Goal: Task Accomplishment & Management: Use online tool/utility

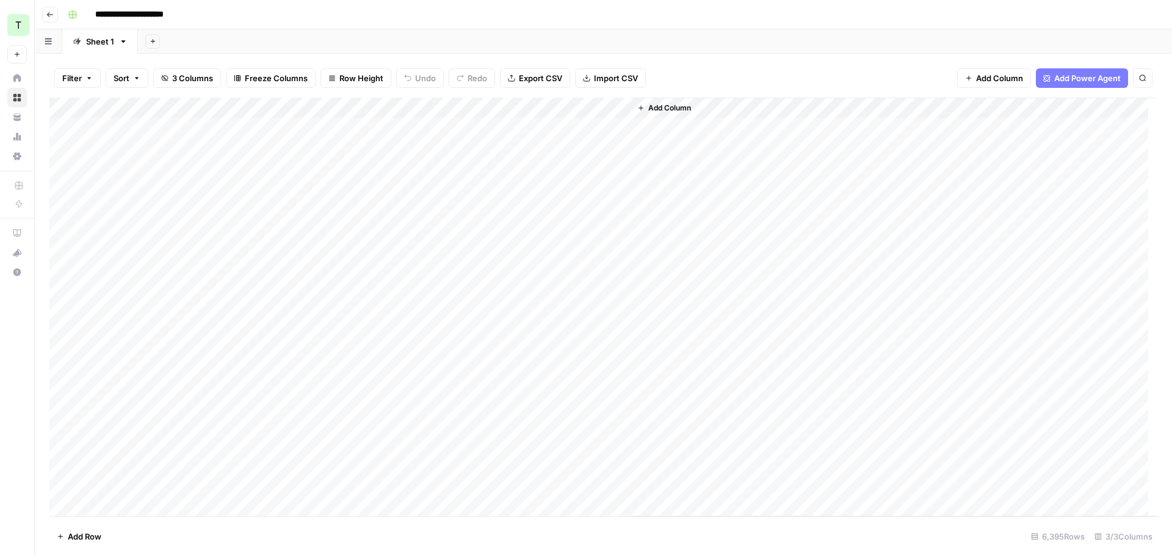
drag, startPoint x: 530, startPoint y: 84, endPoint x: 565, endPoint y: 90, distance: 35.2
click at [530, 84] on button "Export CSV" at bounding box center [535, 78] width 70 height 20
click at [50, 12] on icon "button" at bounding box center [49, 14] width 7 height 7
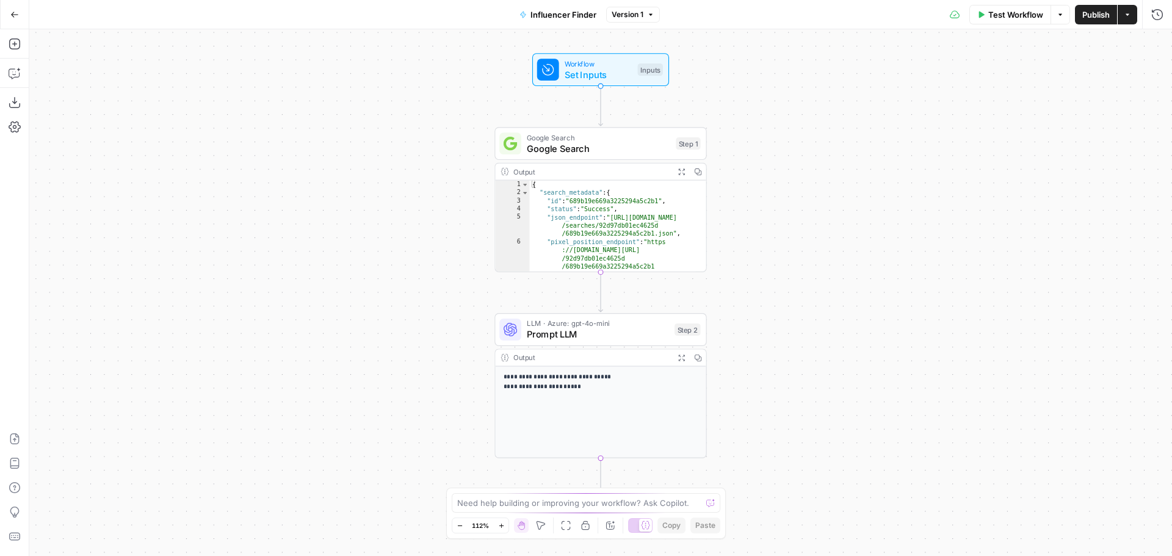
click at [1134, 20] on button "Actions" at bounding box center [1127, 15] width 20 height 20
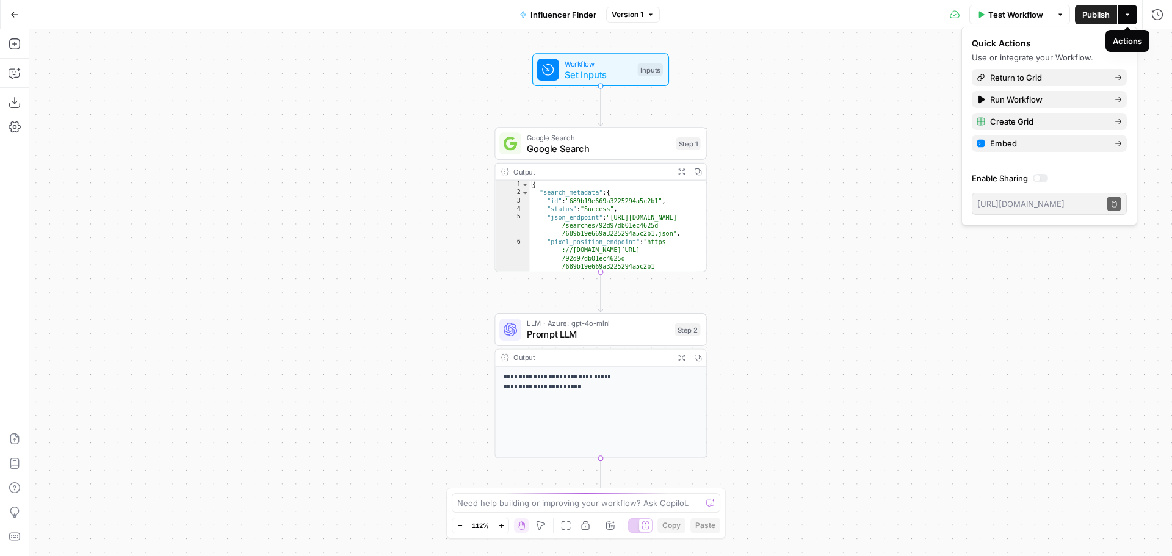
click at [1135, 18] on button "Actions" at bounding box center [1127, 15] width 20 height 20
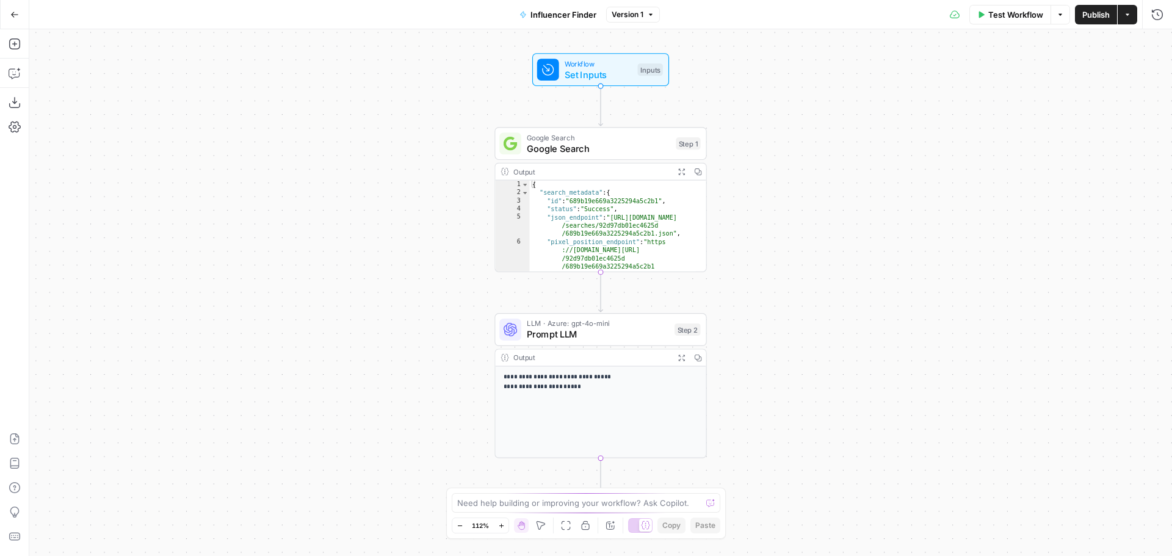
click at [10, 14] on icon "button" at bounding box center [14, 14] width 9 height 9
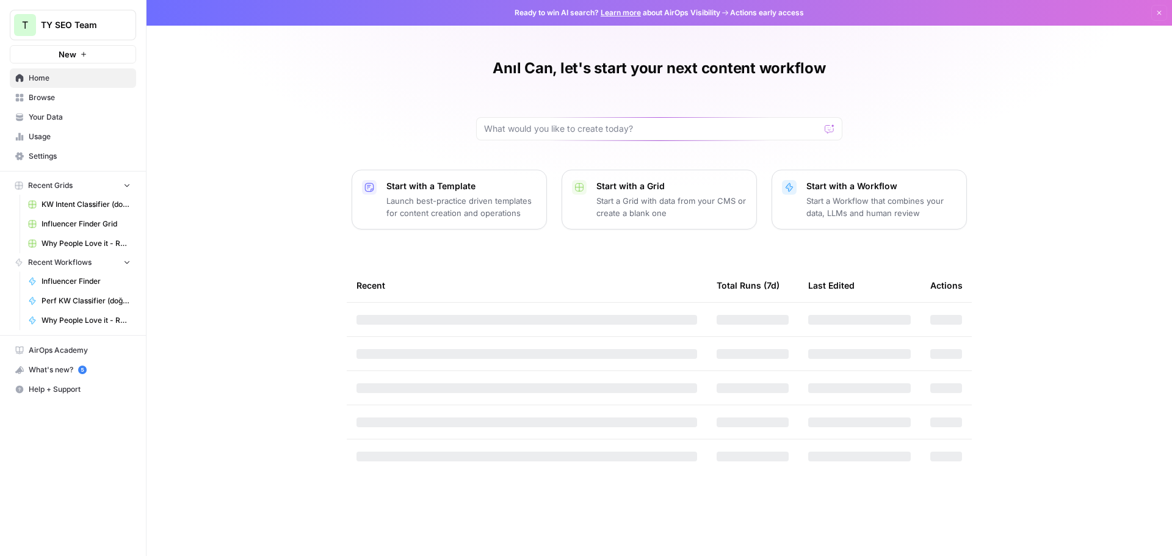
click at [45, 99] on span "Browse" at bounding box center [80, 97] width 102 height 11
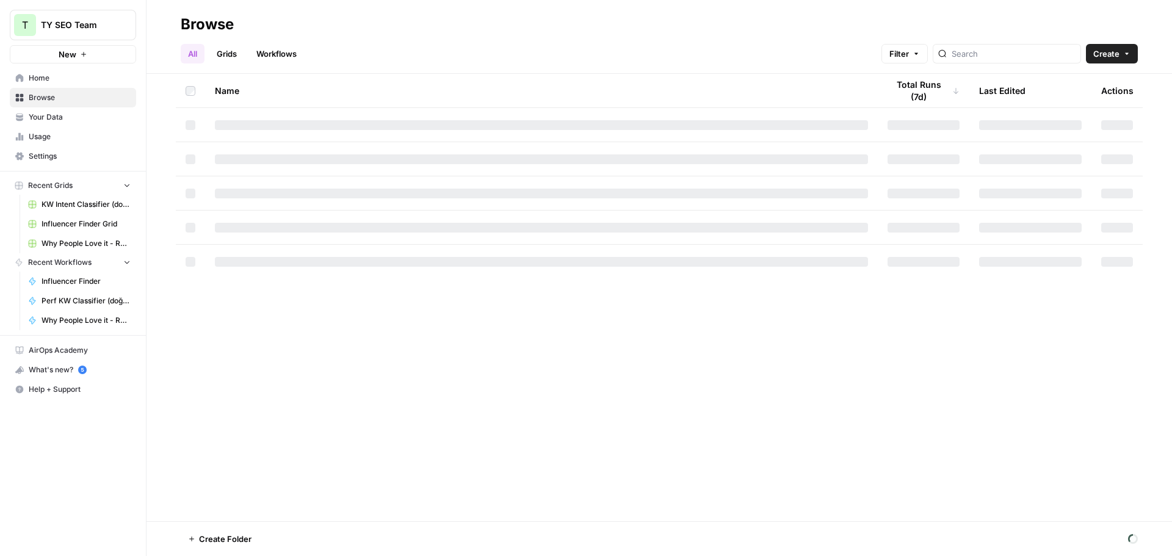
click at [275, 63] on link "Workflows" at bounding box center [276, 54] width 55 height 20
click at [1006, 61] on div at bounding box center [1018, 54] width 148 height 20
type input "influencer"
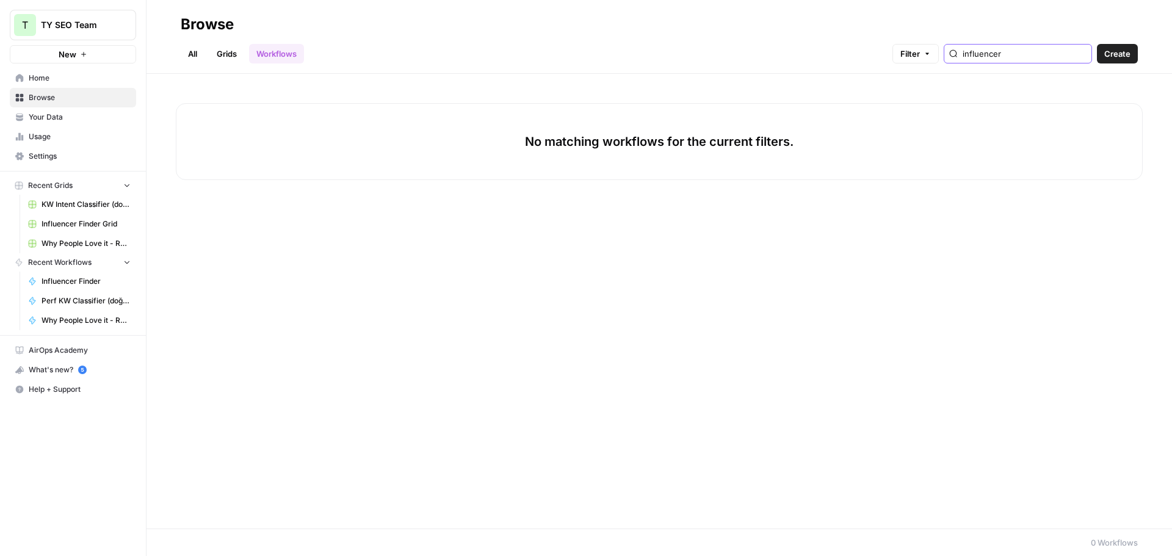
click at [1047, 56] on input "influencer" at bounding box center [1024, 54] width 124 height 12
type input "inf"
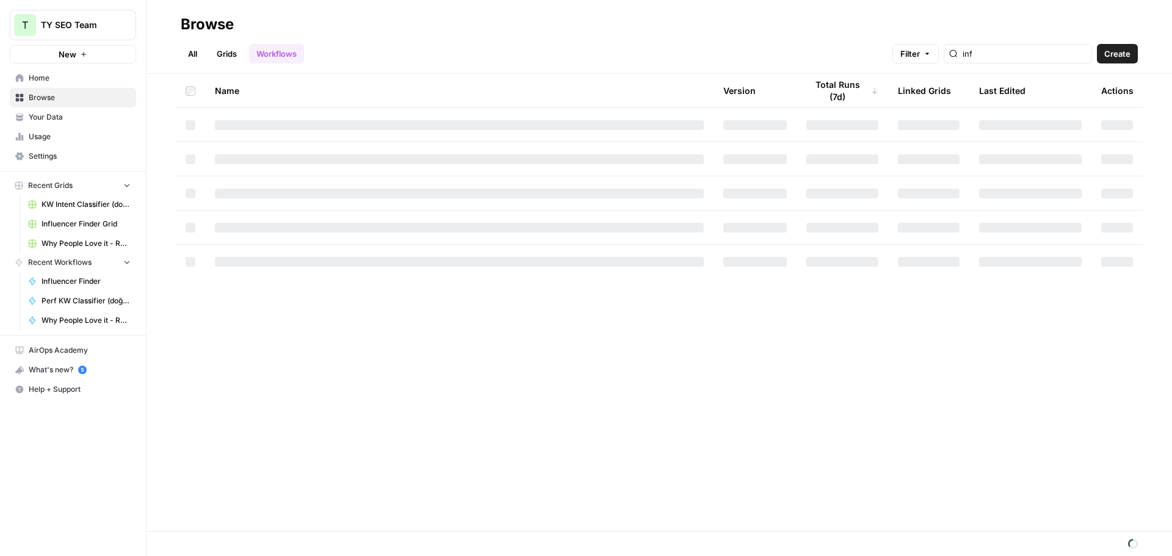
click at [1018, 60] on div "inf" at bounding box center [1018, 54] width 148 height 20
click at [808, 45] on div "All Grids Workflows Filter inf Create" at bounding box center [659, 48] width 957 height 29
click at [585, 39] on div "All Grids Workflows Filter inf Create" at bounding box center [659, 48] width 957 height 29
click at [1082, 53] on input "inf" at bounding box center [1024, 54] width 124 height 12
click at [47, 137] on span "Usage" at bounding box center [80, 136] width 102 height 11
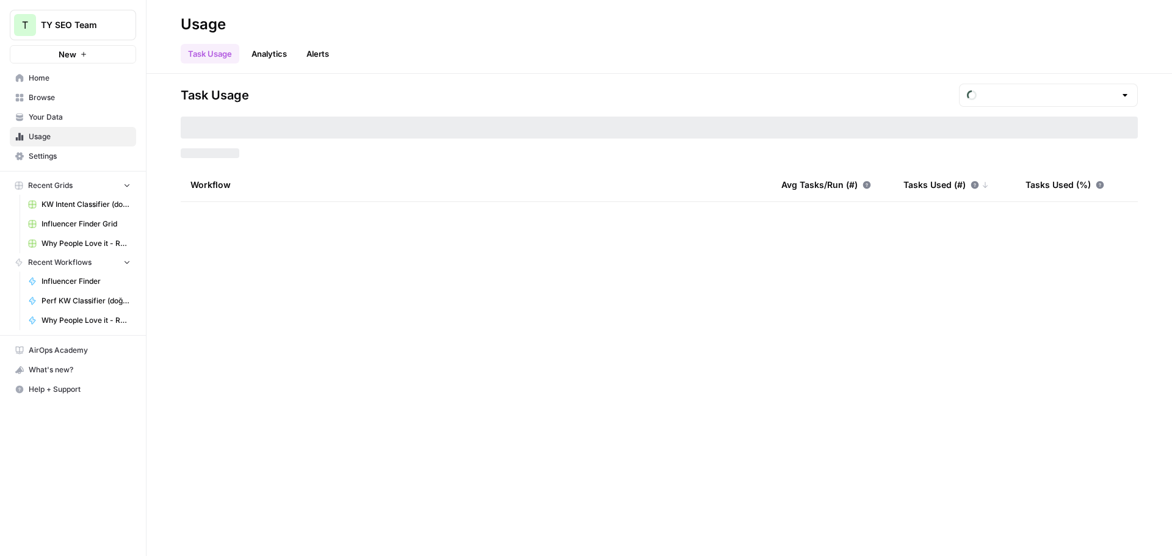
type input "August Tasks"
click at [92, 278] on span "Influencer Finder" at bounding box center [86, 281] width 89 height 11
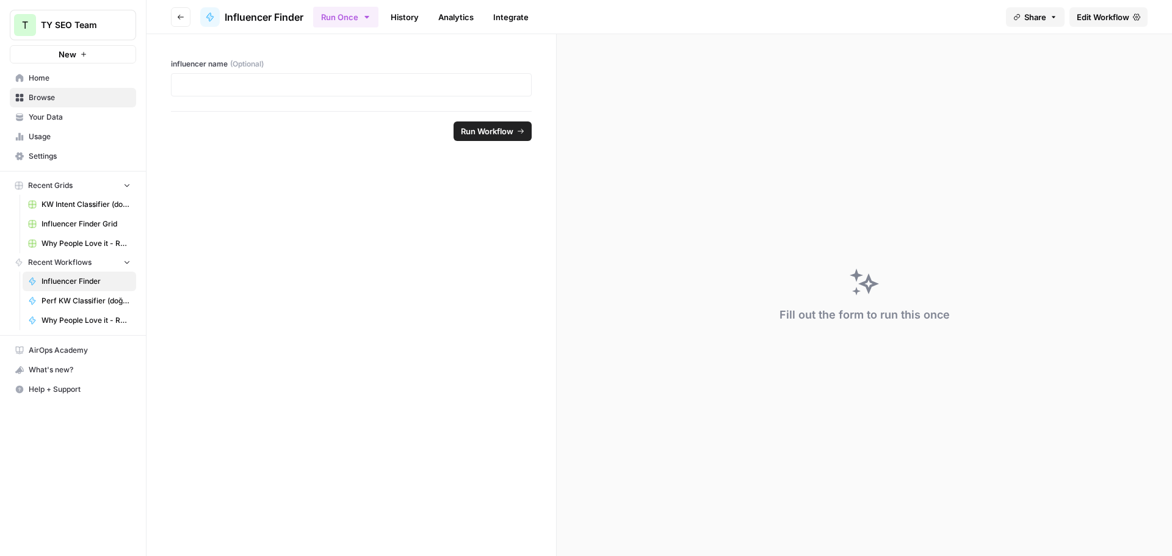
click at [1087, 17] on span "Edit Workflow" at bounding box center [1103, 17] width 52 height 12
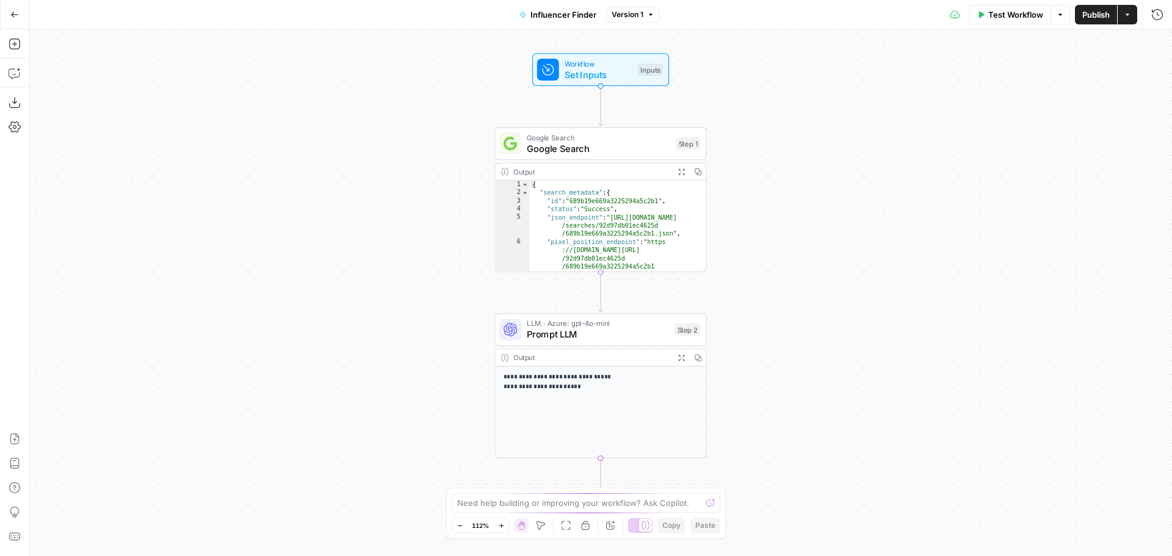
click at [15, 15] on icon "button" at bounding box center [14, 14] width 9 height 9
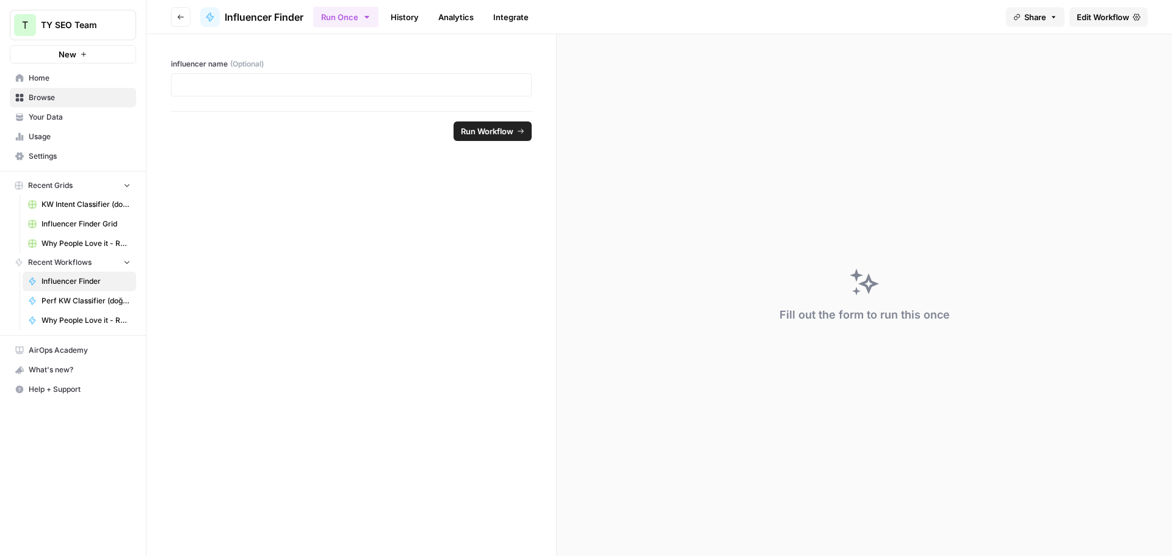
click at [1044, 23] on span "Share" at bounding box center [1035, 17] width 22 height 12
click at [1133, 13] on icon at bounding box center [1136, 16] width 7 height 7
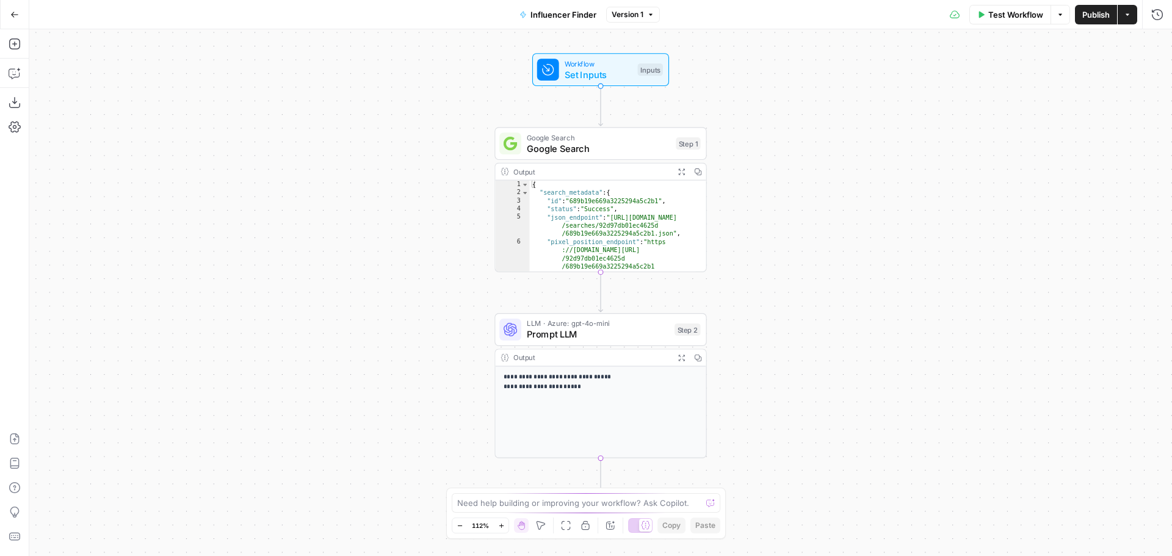
click at [11, 20] on button "Go Back" at bounding box center [15, 15] width 22 height 22
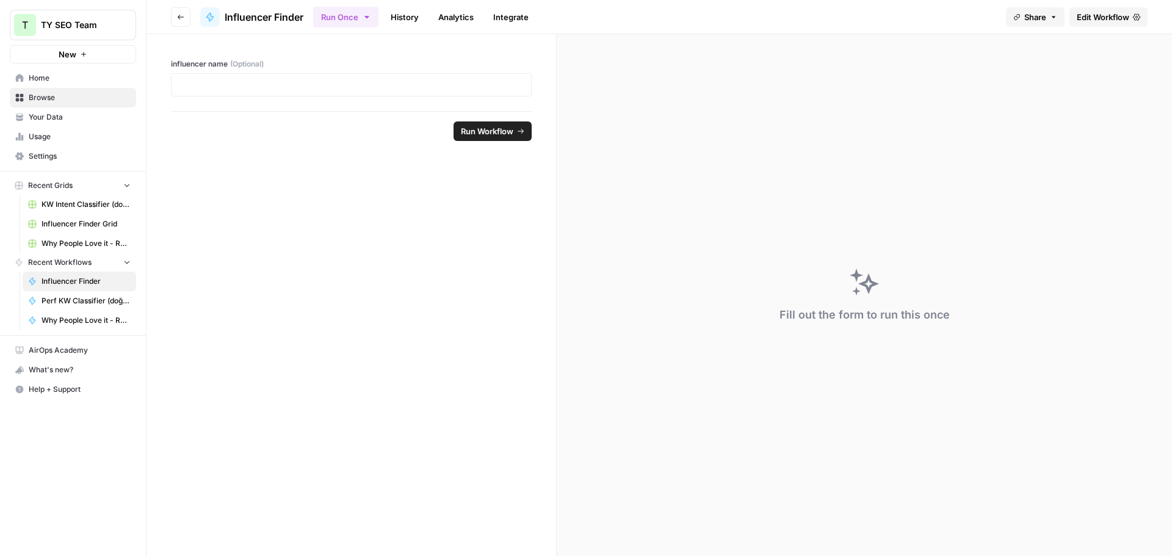
click at [280, 18] on span "Influencer Finder" at bounding box center [264, 17] width 79 height 15
click at [39, 94] on span "Browse" at bounding box center [80, 97] width 102 height 11
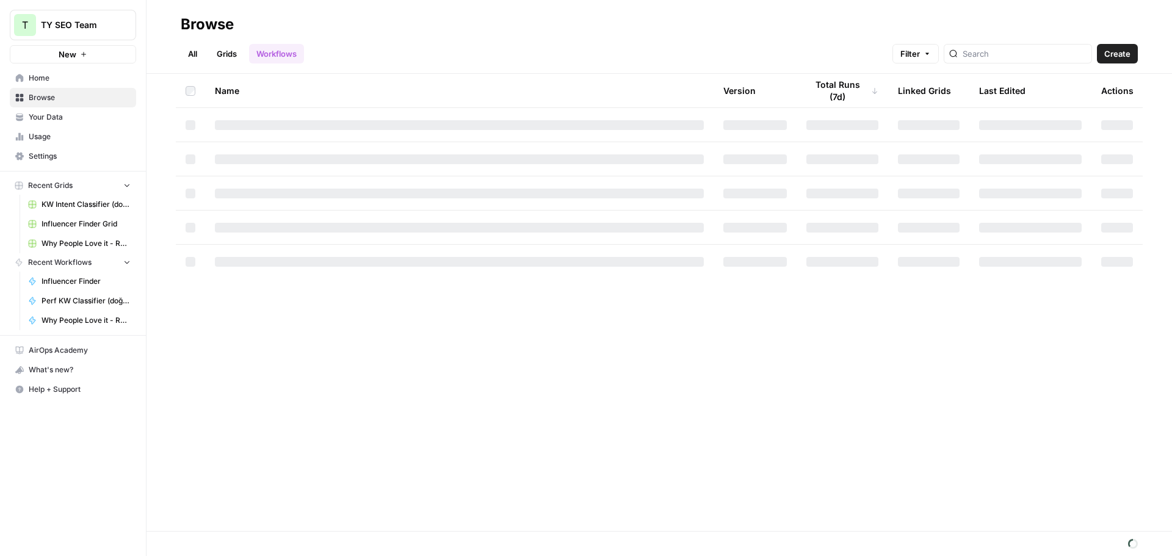
click at [513, 26] on h2 "Browse" at bounding box center [659, 25] width 957 height 20
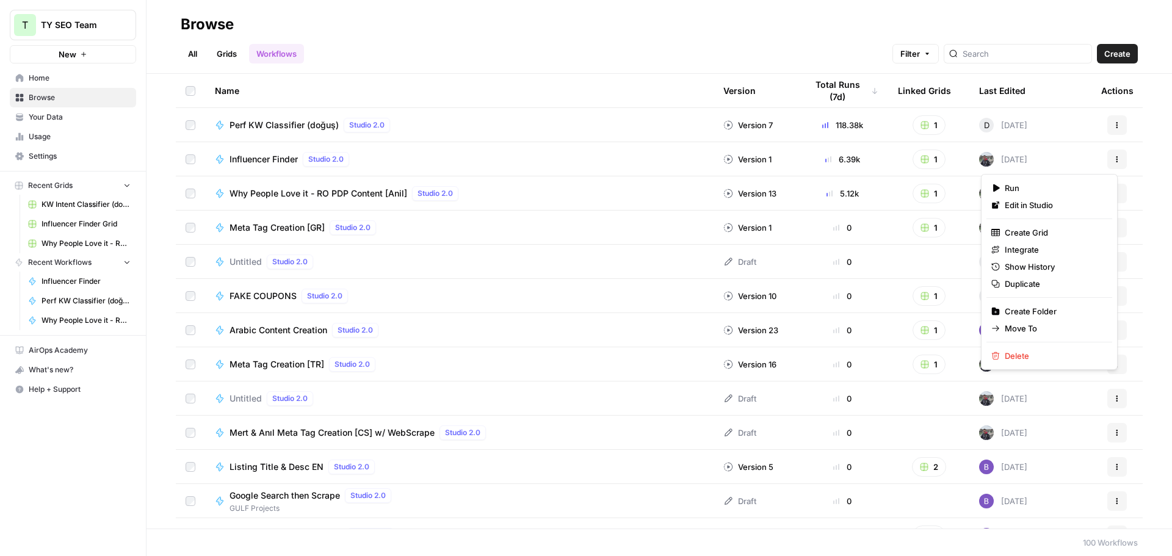
click at [1112, 159] on button "Actions" at bounding box center [1117, 160] width 20 height 20
click at [1033, 286] on span "Duplicate" at bounding box center [1054, 284] width 98 height 12
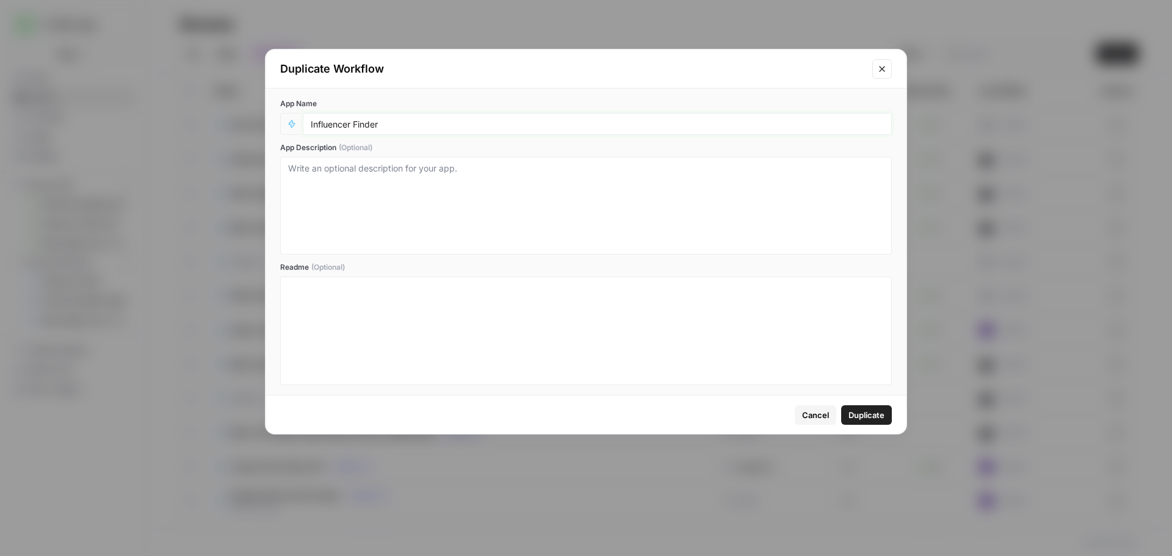
click at [406, 122] on input "Influencer Finder" at bounding box center [597, 123] width 573 height 11
type input "Influencer Finder [GR]"
click at [868, 414] on span "Duplicate" at bounding box center [866, 415] width 36 height 12
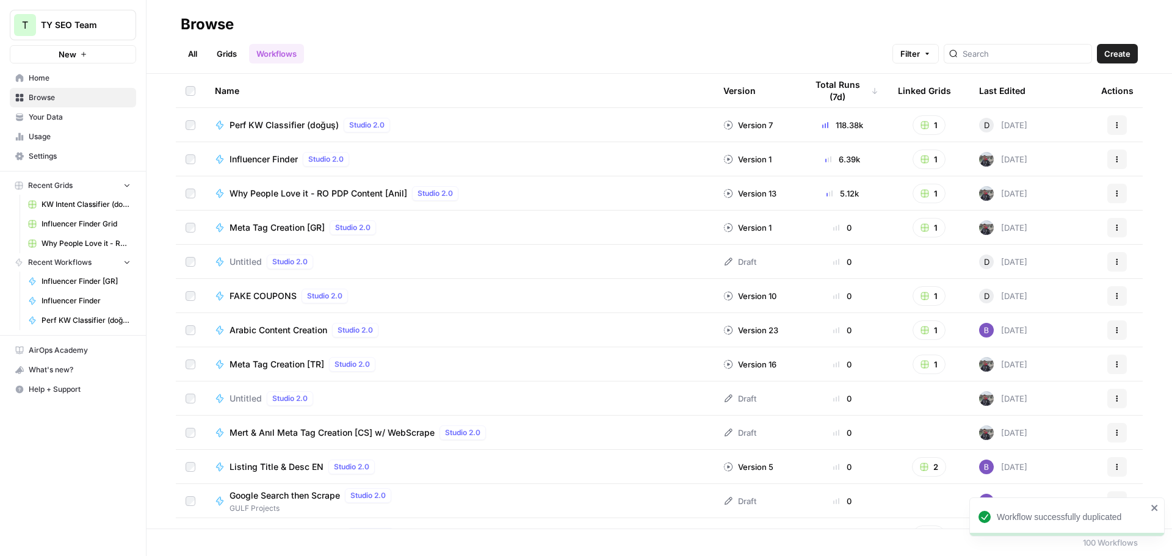
click at [1113, 156] on icon "button" at bounding box center [1116, 159] width 7 height 7
click at [804, 39] on div "All Grids Workflows Filter Create" at bounding box center [659, 48] width 957 height 29
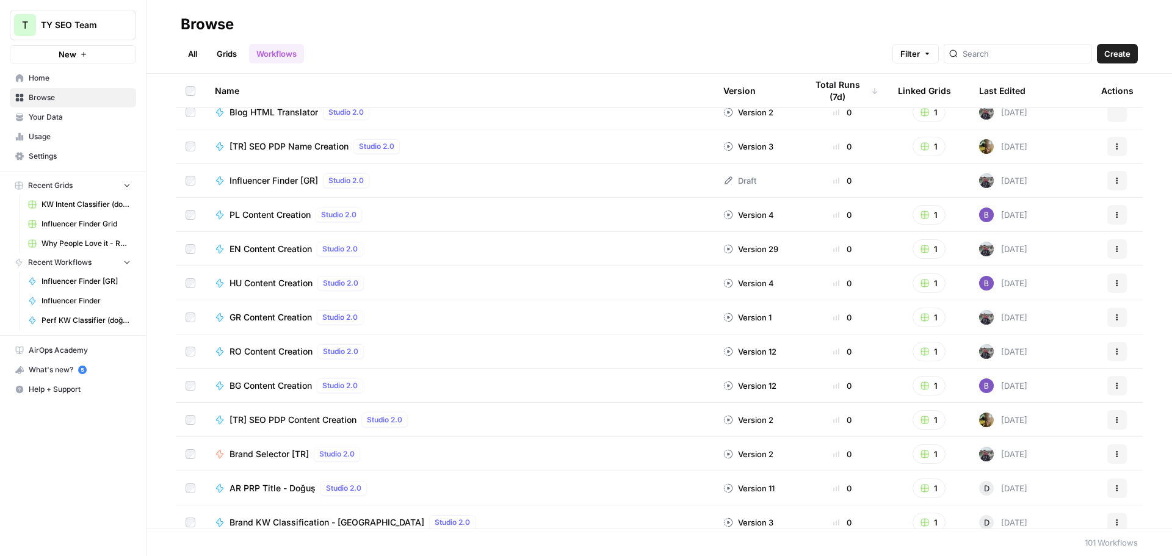
scroll to position [1811, 0]
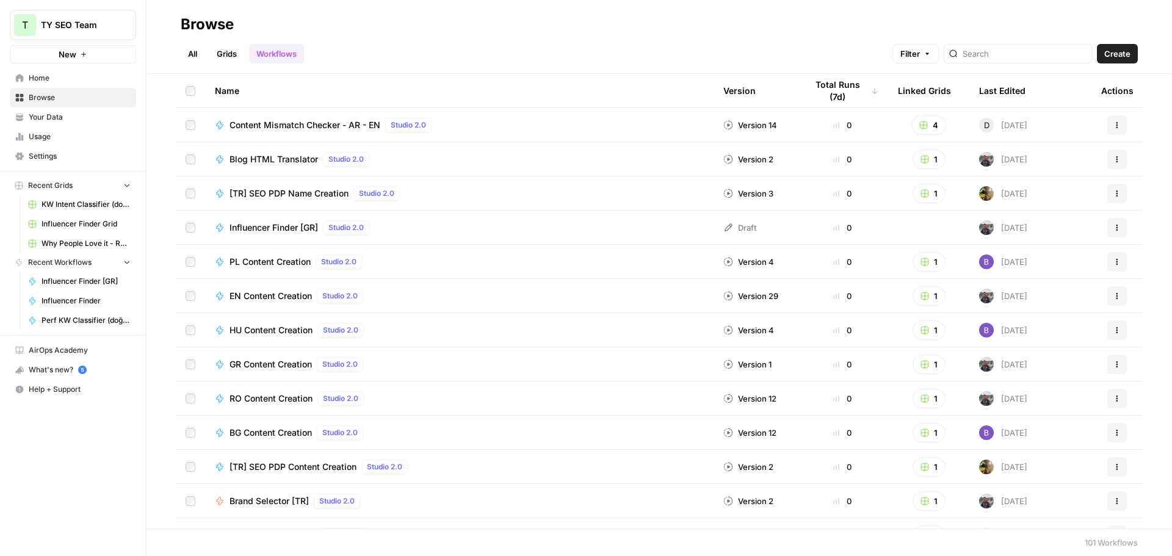
click at [284, 225] on span "Influencer Finder [GR]" at bounding box center [273, 228] width 88 height 12
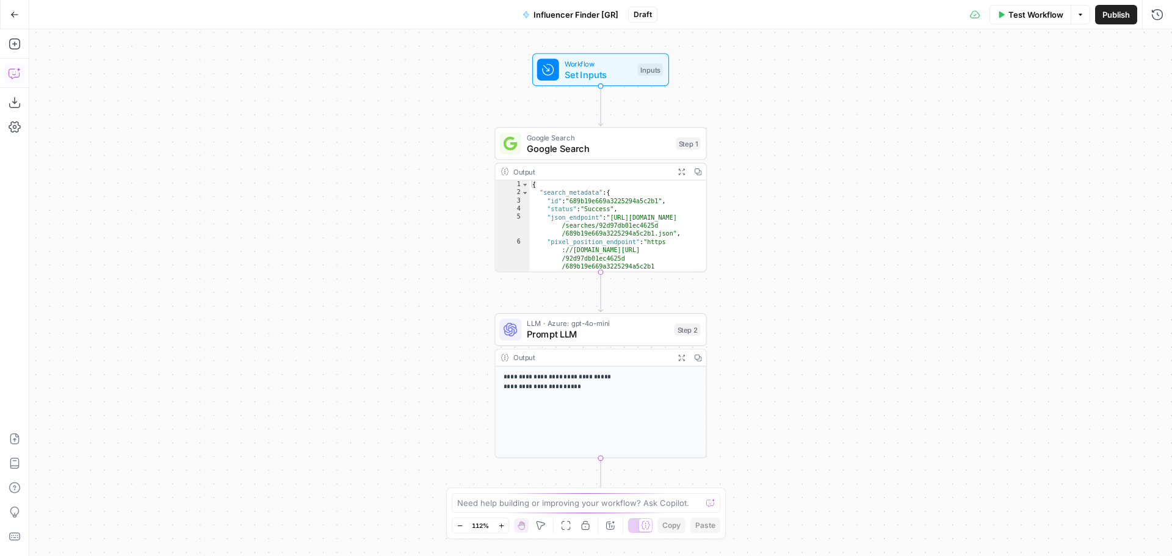
click at [9, 66] on button "Copilot" at bounding box center [15, 73] width 20 height 20
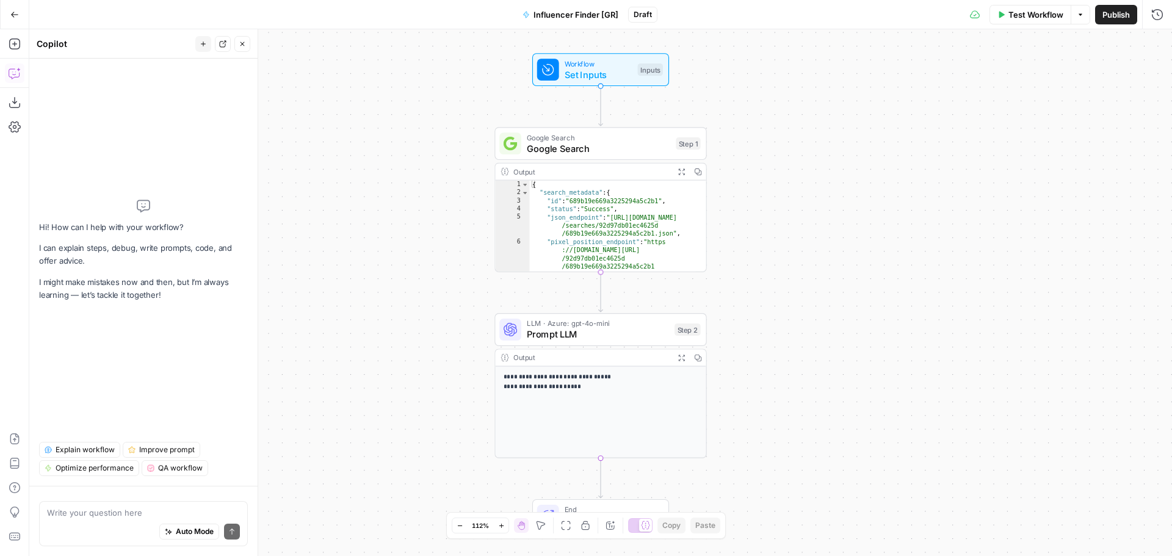
click at [608, 146] on span "Google Search" at bounding box center [598, 148] width 143 height 13
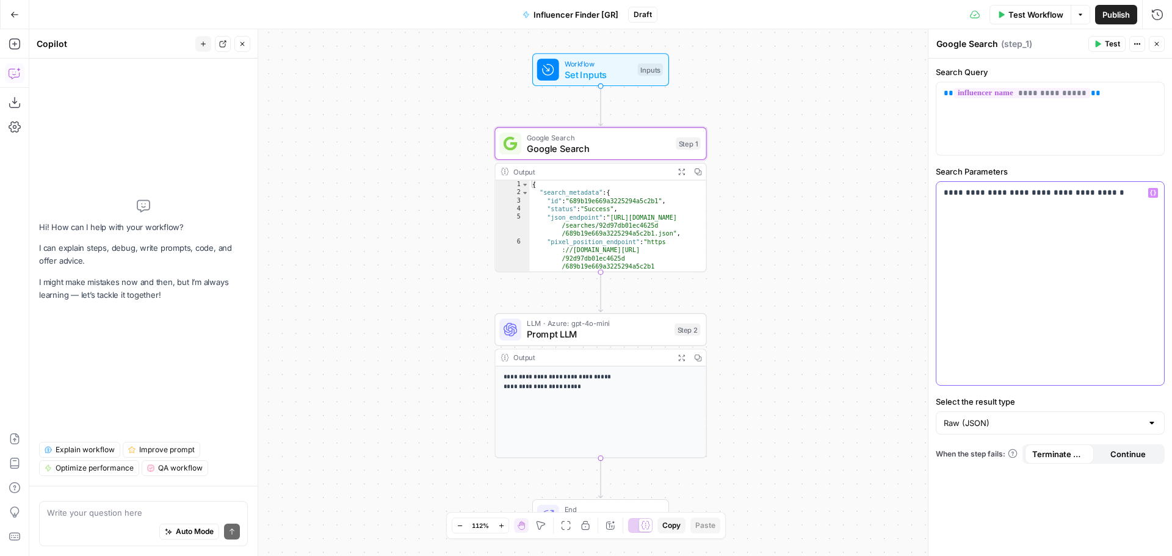
click at [977, 199] on div "**********" at bounding box center [1050, 283] width 228 height 203
click at [977, 200] on div "**********" at bounding box center [1050, 283] width 228 height 203
copy p "**********"
drag, startPoint x: 1016, startPoint y: 250, endPoint x: 989, endPoint y: 207, distance: 50.5
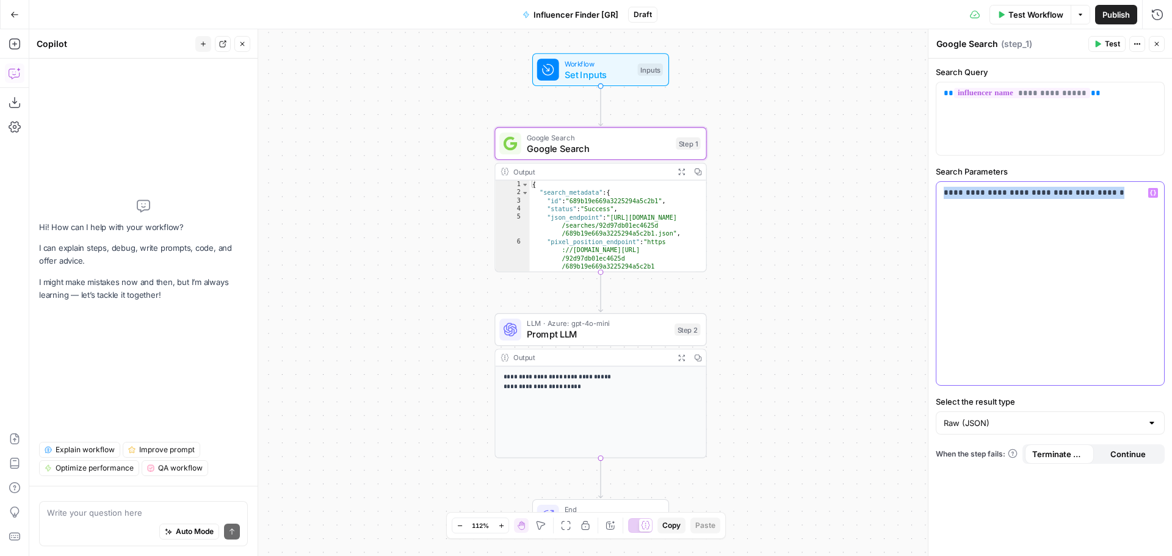
click at [1016, 250] on div "**********" at bounding box center [1050, 283] width 228 height 203
click at [978, 188] on p "**********" at bounding box center [1050, 193] width 213 height 12
click at [1031, 192] on p "**********" at bounding box center [1050, 193] width 213 height 12
drag, startPoint x: 1067, startPoint y: 195, endPoint x: 1078, endPoint y: 187, distance: 12.7
click at [1067, 194] on p "**********" at bounding box center [1050, 193] width 213 height 12
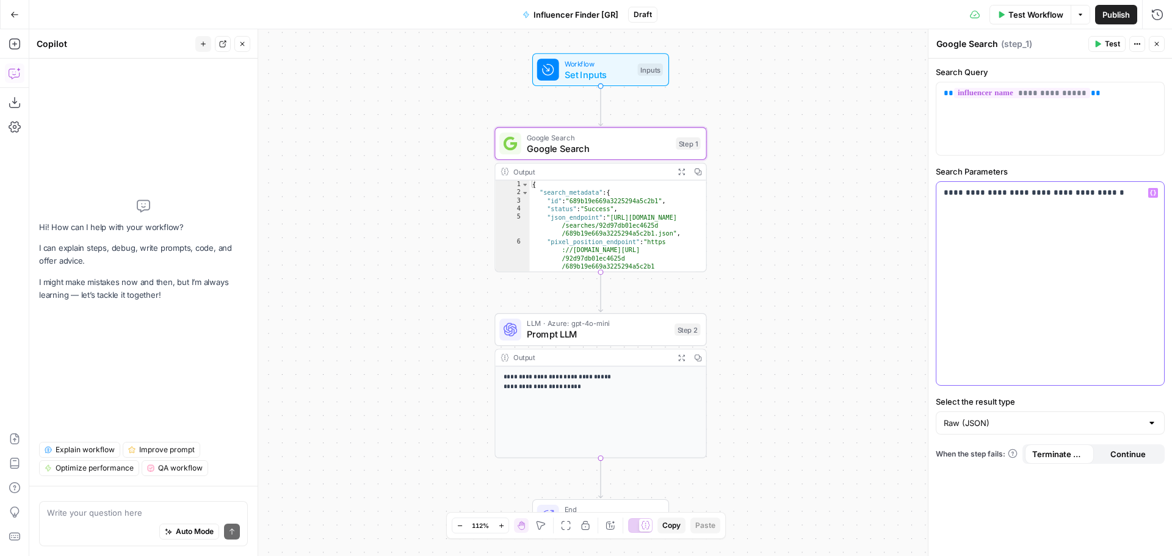
click at [1080, 291] on div "**********" at bounding box center [1050, 283] width 228 height 203
click at [1155, 38] on button "Close" at bounding box center [1157, 44] width 16 height 16
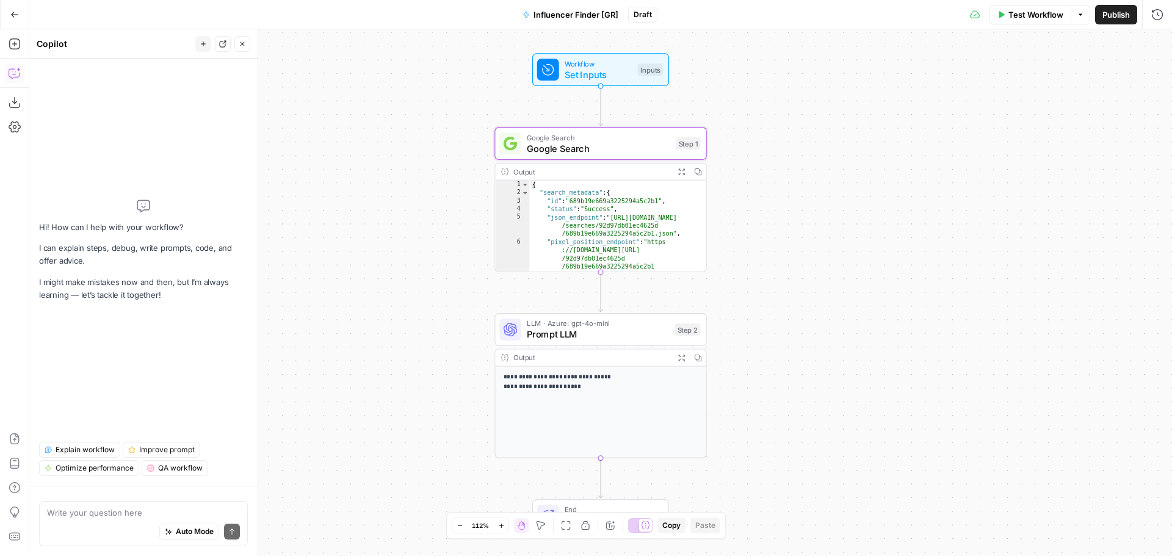
click at [237, 44] on button "Close" at bounding box center [242, 44] width 16 height 16
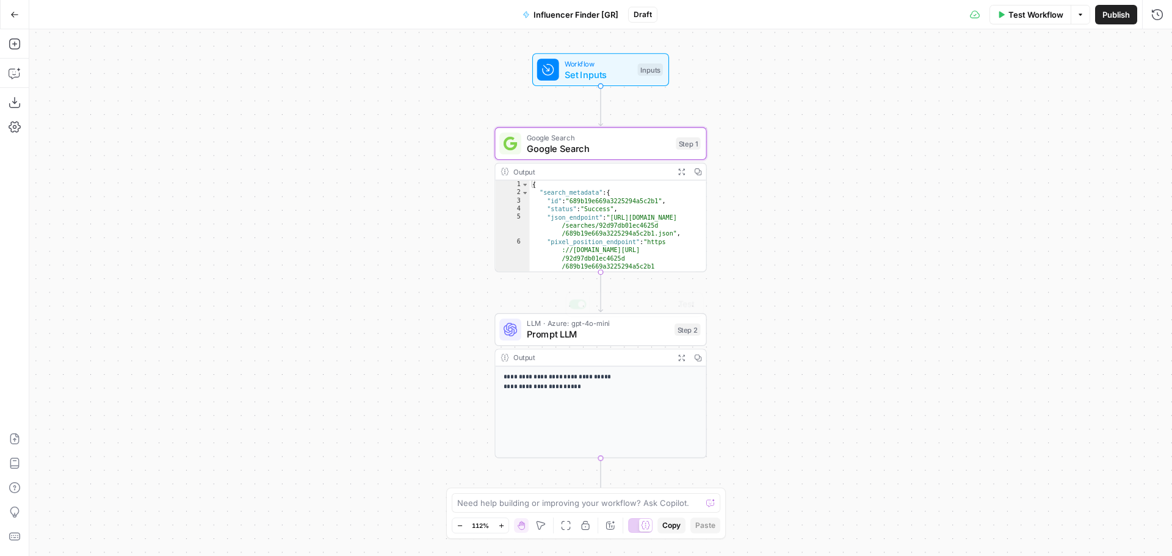
click at [637, 359] on div "Output" at bounding box center [591, 357] width 156 height 11
click at [619, 328] on span "Prompt LLM" at bounding box center [598, 334] width 142 height 13
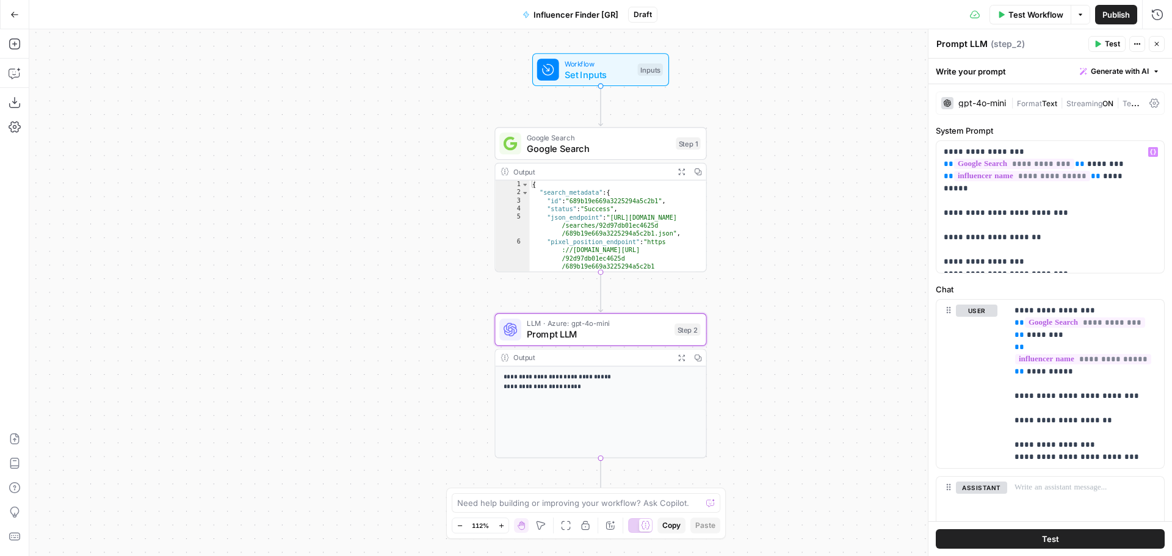
scroll to position [23, 0]
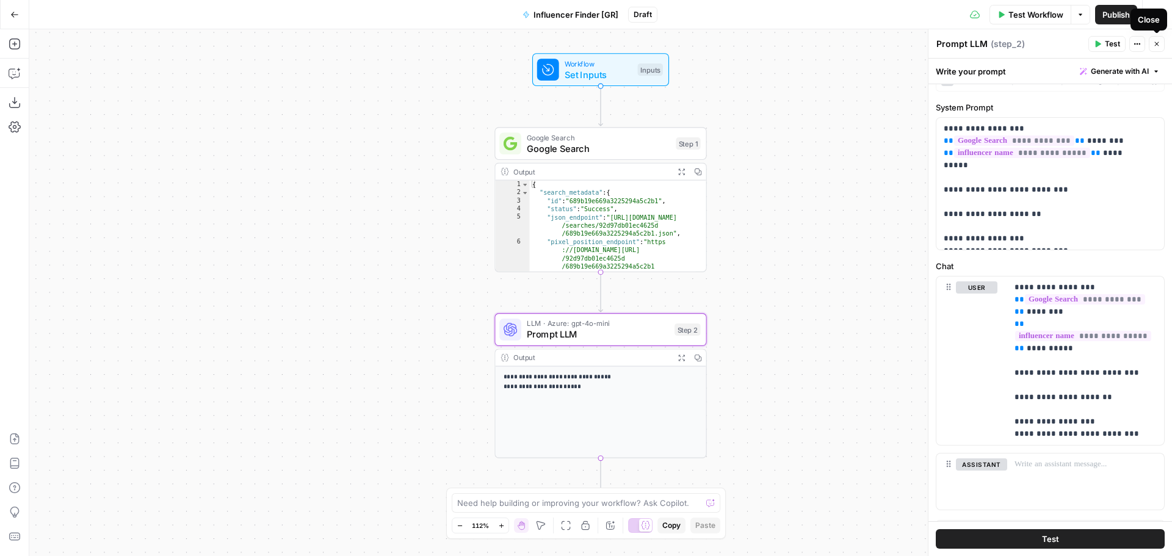
click at [1161, 45] on button "Close" at bounding box center [1157, 44] width 16 height 16
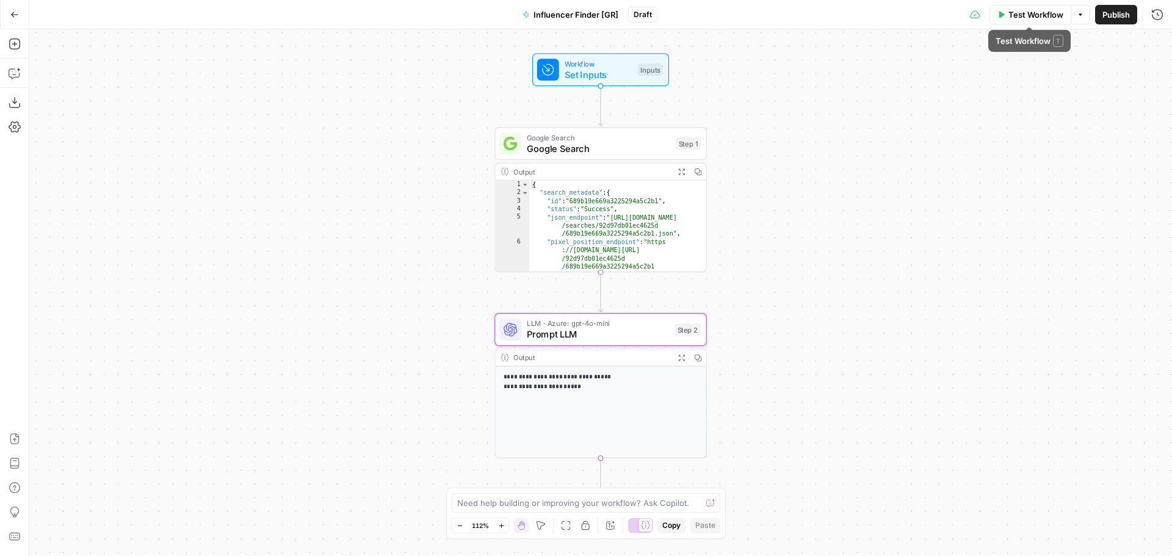
click at [1017, 19] on span "Test Workflow" at bounding box center [1035, 15] width 55 height 12
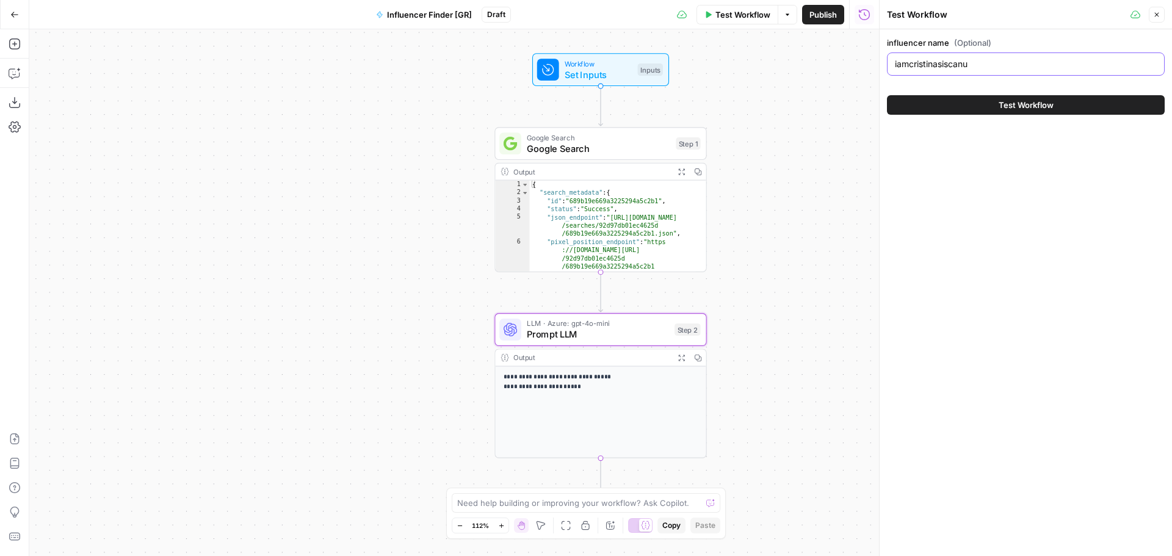
click at [1055, 67] on input "iamcristinasiscanu" at bounding box center [1026, 64] width 262 height 12
click at [974, 66] on input "influencer name (Optional)" at bounding box center [1026, 64] width 262 height 12
paste input "elena_gantzou"
type input "elena_gantzou"
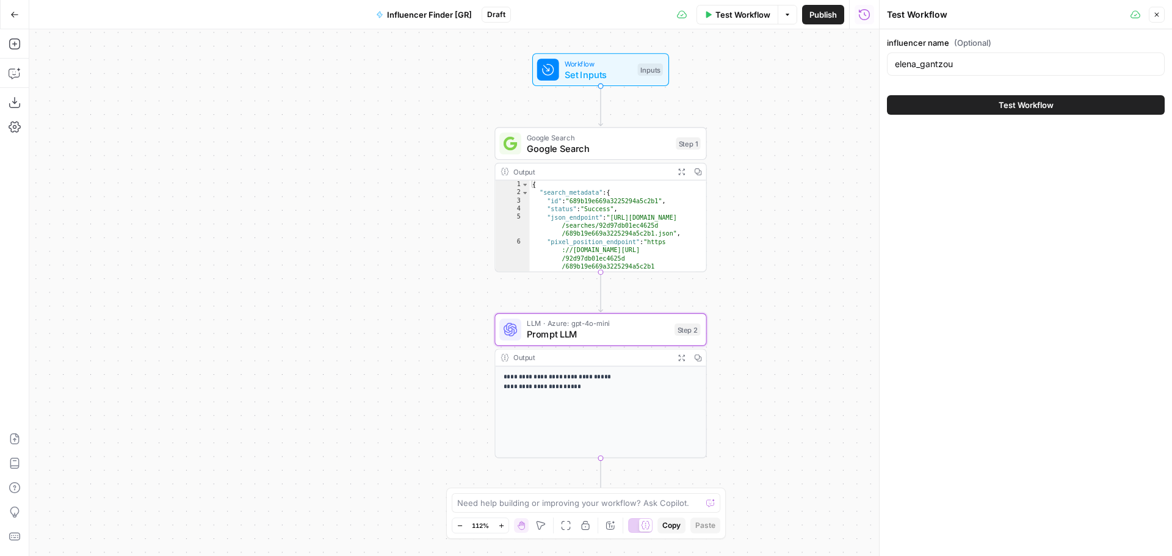
click at [1078, 108] on button "Test Workflow" at bounding box center [1026, 105] width 278 height 20
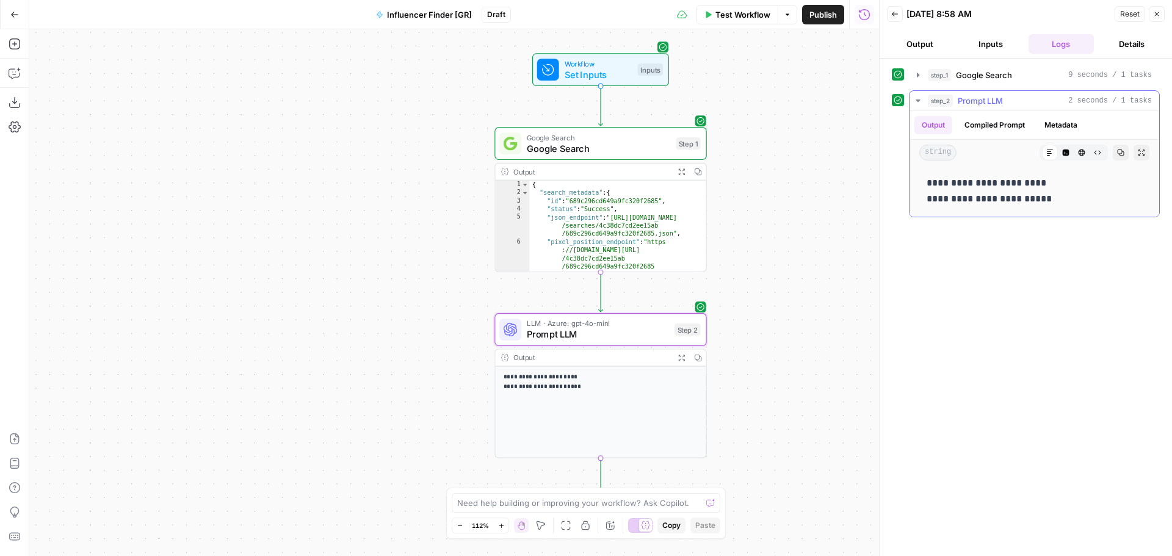
click at [1007, 186] on p "**********" at bounding box center [1033, 191] width 215 height 32
click at [1007, 185] on p "**********" at bounding box center [1033, 191] width 215 height 32
click at [891, 16] on icon "button" at bounding box center [894, 13] width 7 height 7
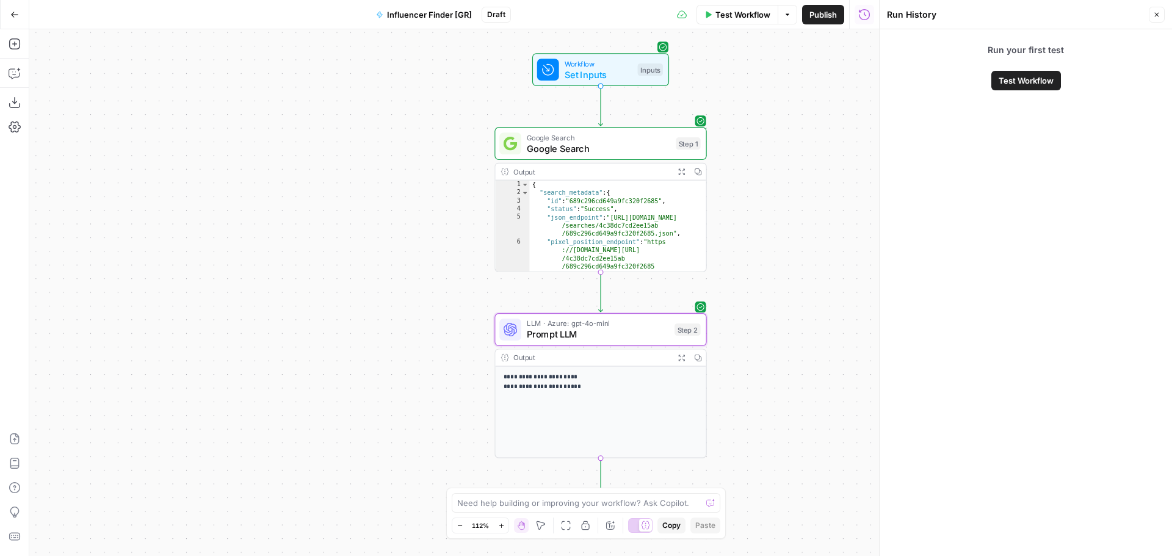
click at [1033, 75] on span "Test Workflow" at bounding box center [1025, 80] width 55 height 12
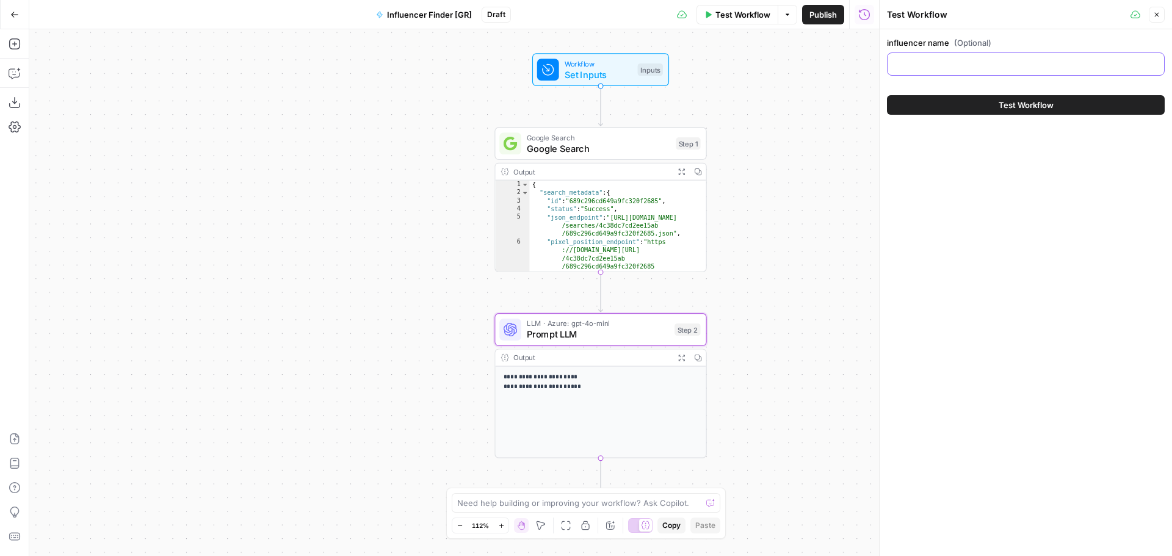
click at [951, 69] on input "influencer name (Optional)" at bounding box center [1026, 64] width 262 height 12
paste input "giogiota"
type input "giogiota"
click at [910, 114] on button "Test Workflow" at bounding box center [1026, 105] width 278 height 20
click at [912, 107] on button "Test Workflow" at bounding box center [1026, 105] width 278 height 20
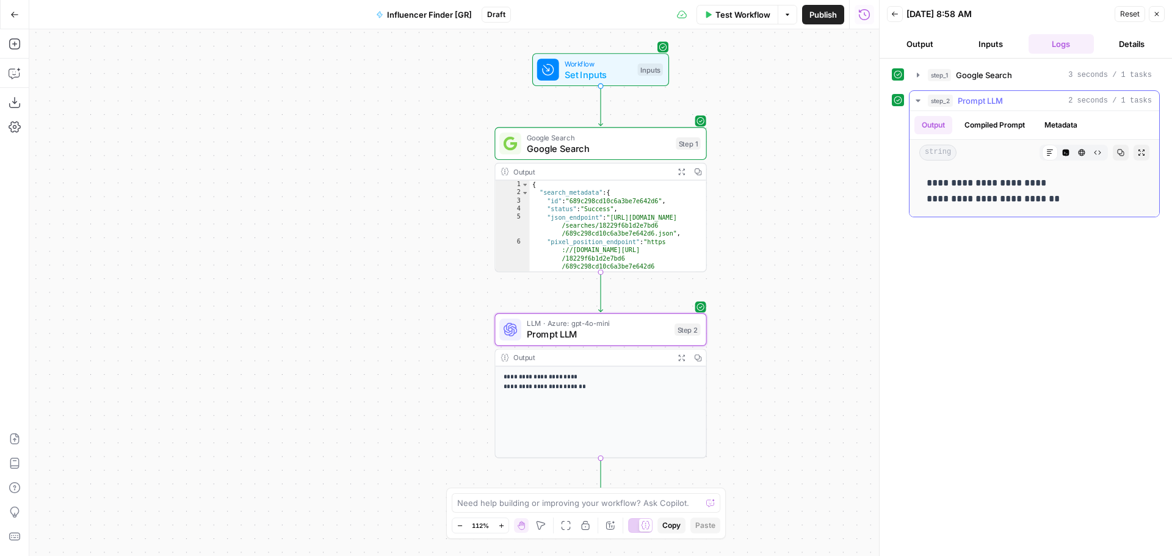
drag, startPoint x: 973, startPoint y: 181, endPoint x: 1072, endPoint y: 178, distance: 98.3
click at [1072, 178] on p "**********" at bounding box center [1033, 191] width 215 height 32
drag, startPoint x: 1056, startPoint y: 182, endPoint x: 975, endPoint y: 178, distance: 81.9
click at [975, 178] on p "**********" at bounding box center [1033, 191] width 215 height 32
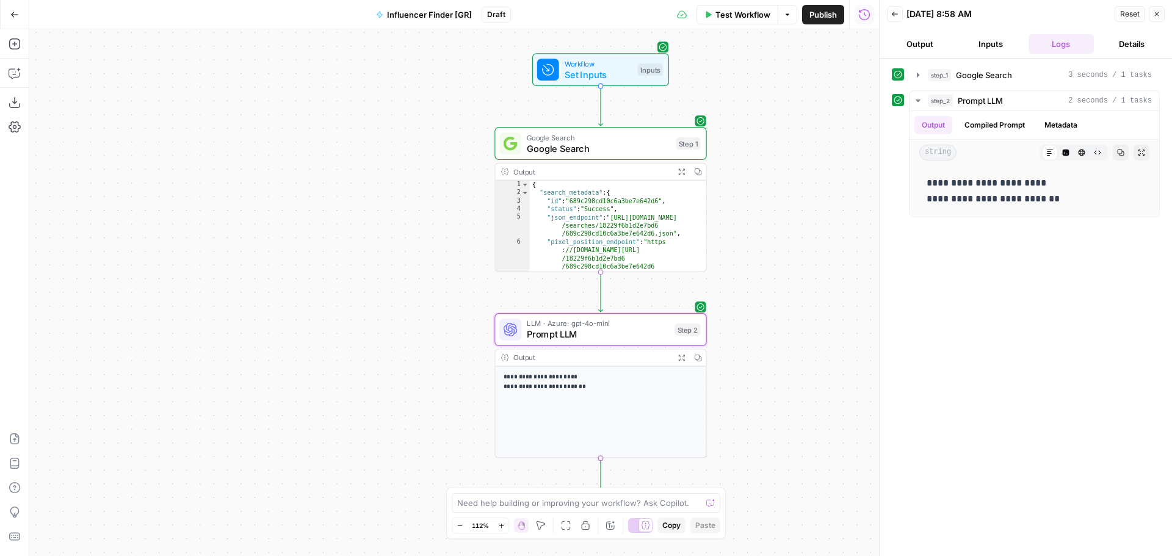
click at [994, 240] on div "**********" at bounding box center [1026, 307] width 268 height 485
click at [1153, 15] on icon "button" at bounding box center [1156, 13] width 7 height 7
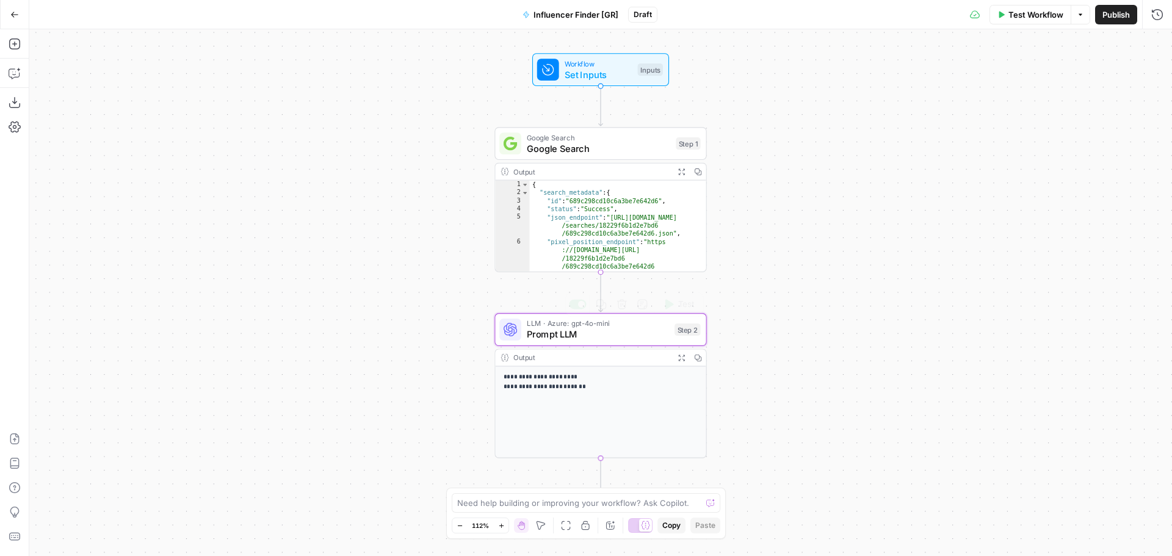
click at [642, 339] on span "Prompt LLM" at bounding box center [598, 334] width 142 height 13
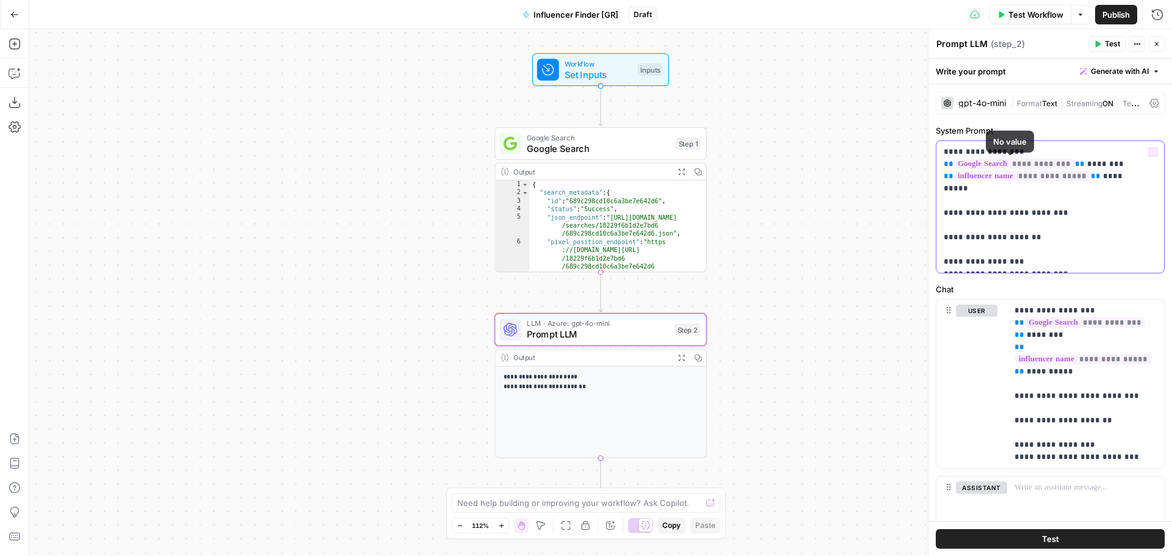
click at [1070, 199] on p "**********" at bounding box center [1046, 207] width 204 height 122
click at [1135, 176] on p "**********" at bounding box center [1046, 207] width 204 height 122
click at [1094, 203] on p "**********" at bounding box center [1046, 207] width 204 height 122
click at [1142, 173] on p "**********" at bounding box center [1046, 207] width 204 height 122
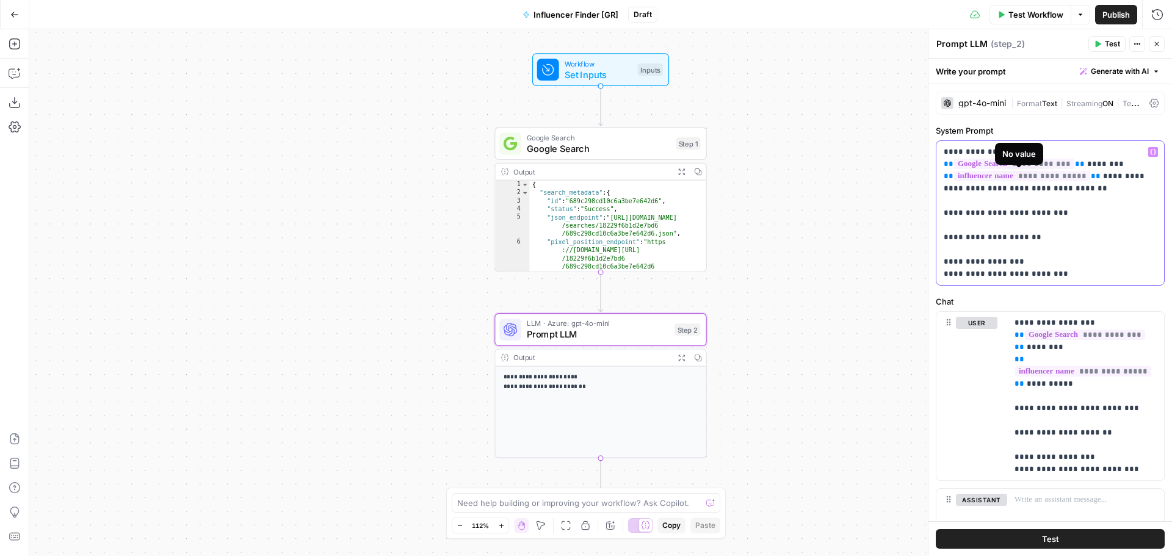
click at [1028, 183] on p "**********" at bounding box center [1046, 213] width 204 height 134
click at [1030, 190] on p "**********" at bounding box center [1046, 213] width 204 height 134
copy p "*********"
click at [1034, 187] on p "**********" at bounding box center [1046, 213] width 204 height 134
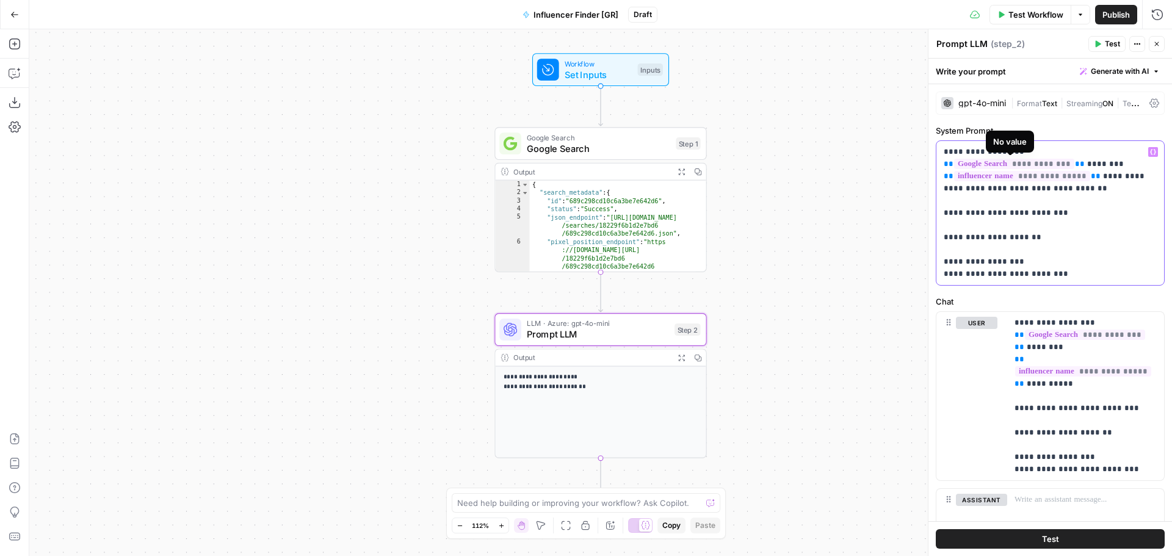
click at [1034, 187] on p "**********" at bounding box center [1046, 213] width 204 height 134
click at [1088, 201] on p "**********" at bounding box center [1046, 213] width 204 height 134
click at [1034, 18] on span "Test Workflow" at bounding box center [1035, 15] width 55 height 12
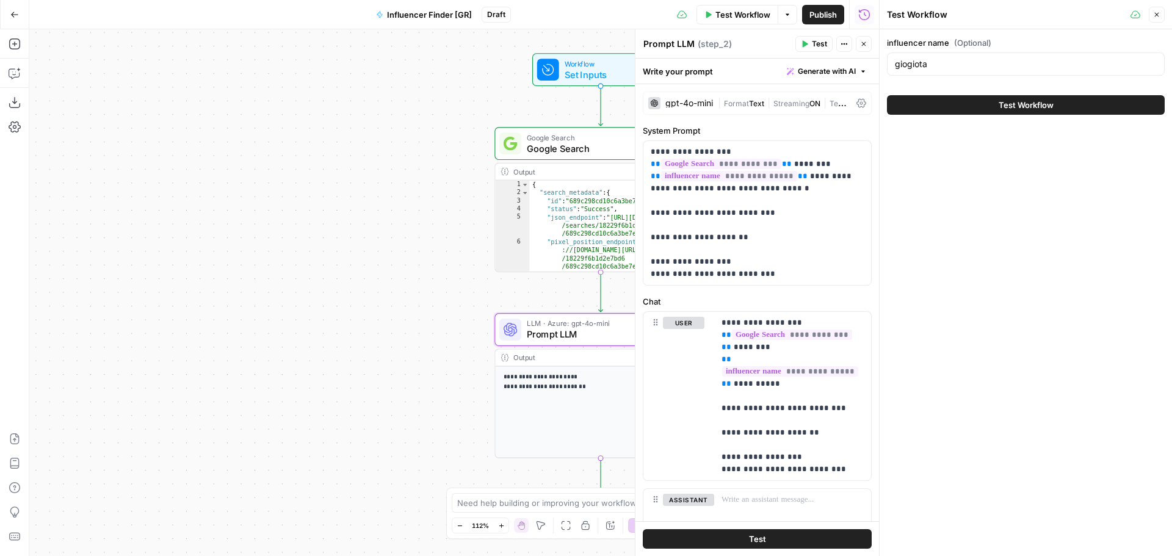
click at [997, 96] on button "Test Workflow" at bounding box center [1026, 105] width 278 height 20
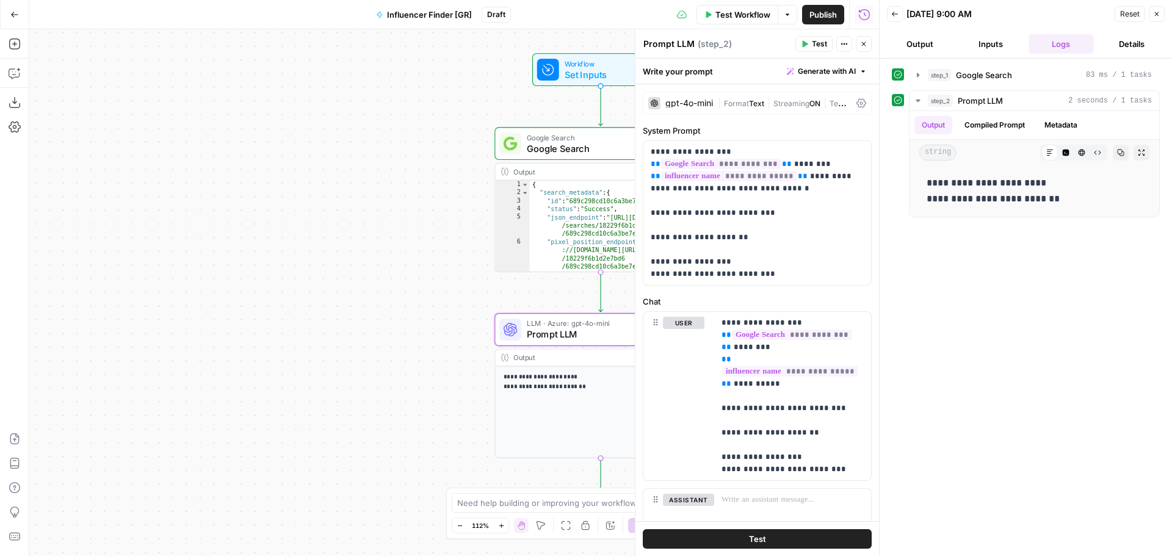
click at [1160, 15] on button "Close" at bounding box center [1157, 14] width 16 height 16
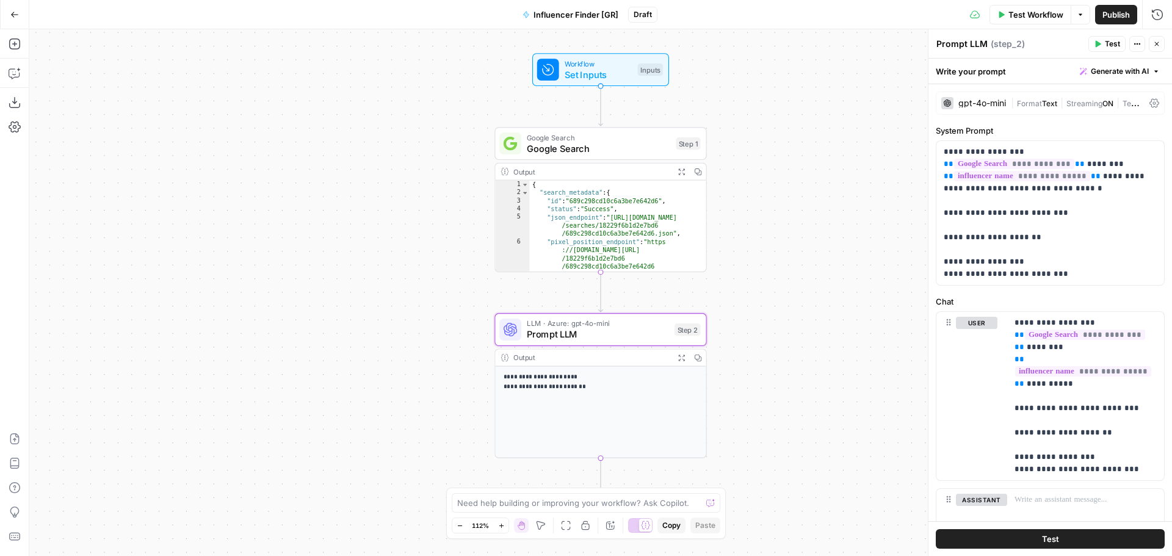
click at [1153, 43] on icon "button" at bounding box center [1156, 43] width 7 height 7
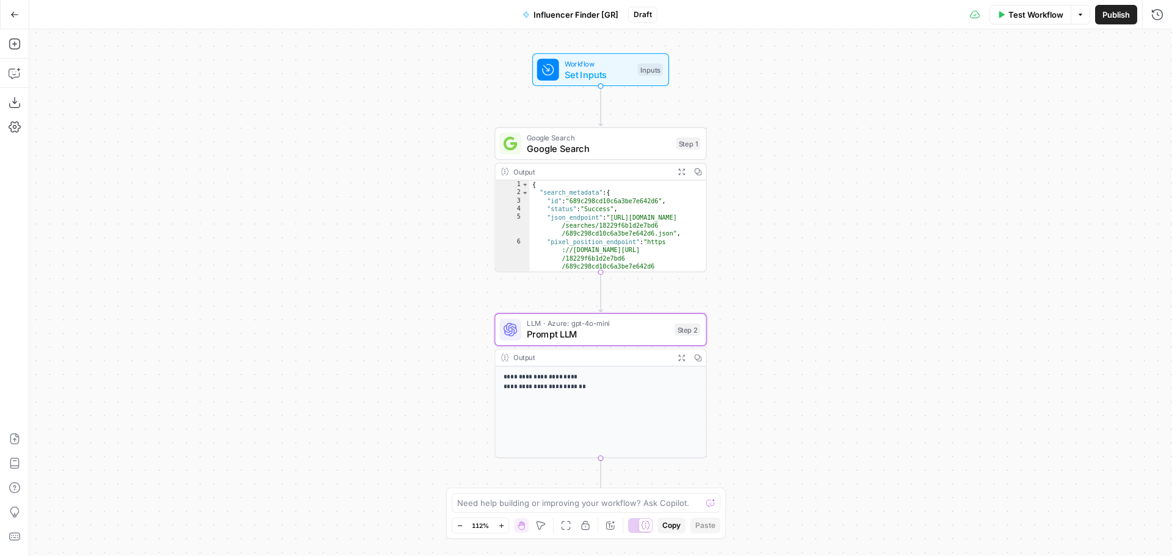
click at [1016, 12] on span "Test Workflow" at bounding box center [1035, 15] width 55 height 12
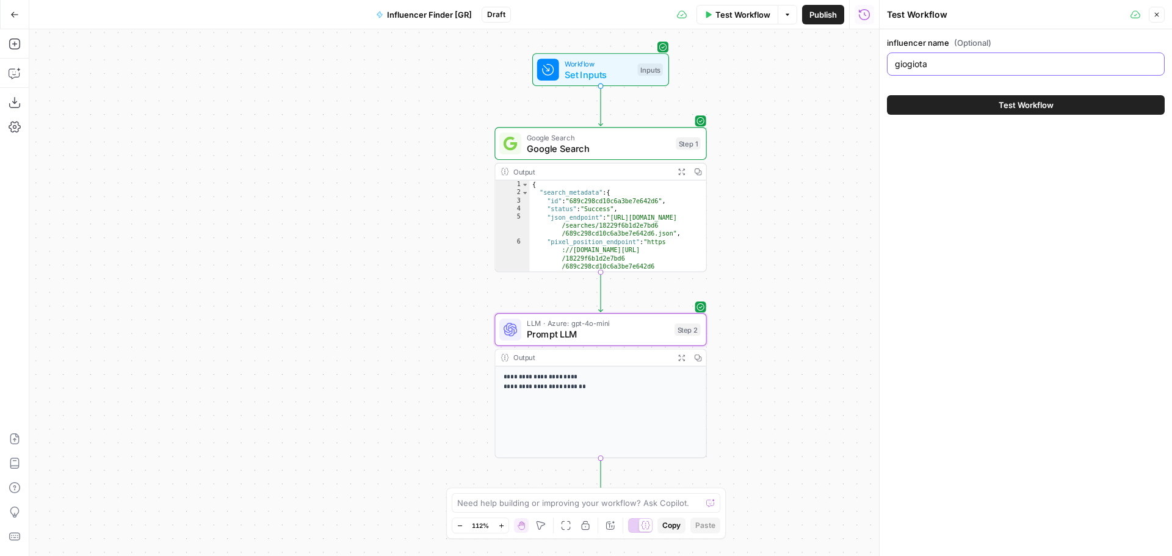
click at [1008, 65] on input "giogiota" at bounding box center [1026, 64] width 262 height 12
paste input "liliaonoyko"
type input "liliaonoyko"
click at [1007, 106] on span "Test Workflow" at bounding box center [1025, 105] width 55 height 12
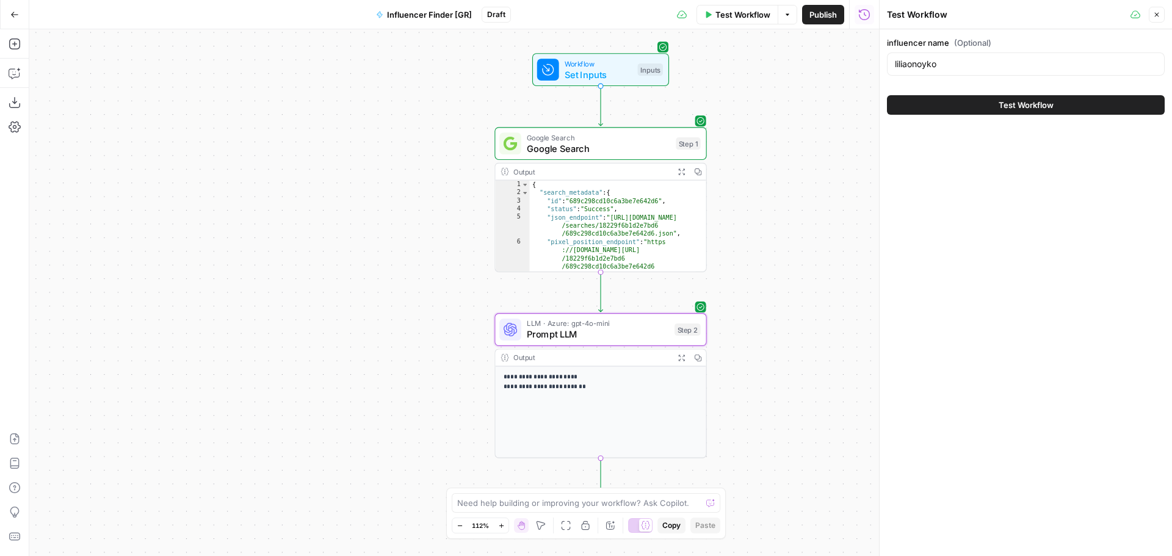
click at [1007, 106] on span "Test Workflow" at bounding box center [1025, 105] width 55 height 12
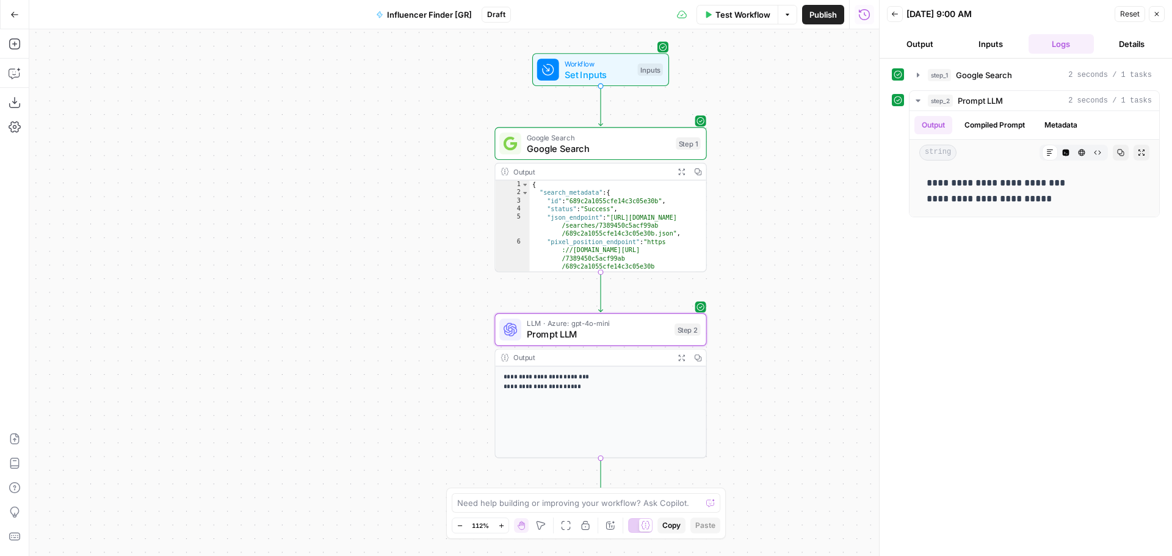
click at [1163, 15] on button "Close" at bounding box center [1157, 14] width 16 height 16
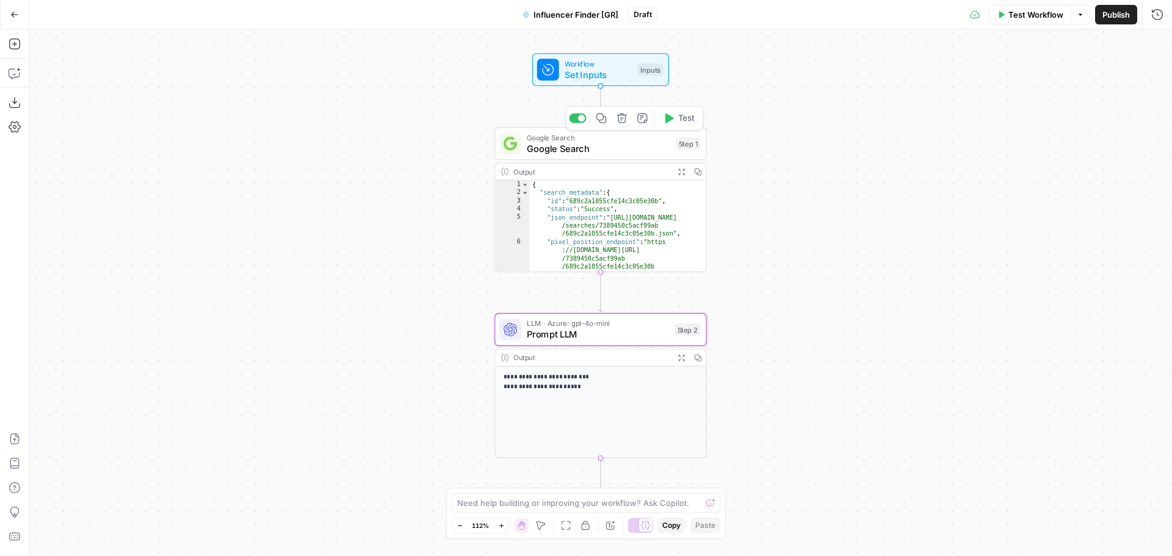
click at [639, 155] on span "Google Search" at bounding box center [598, 148] width 143 height 13
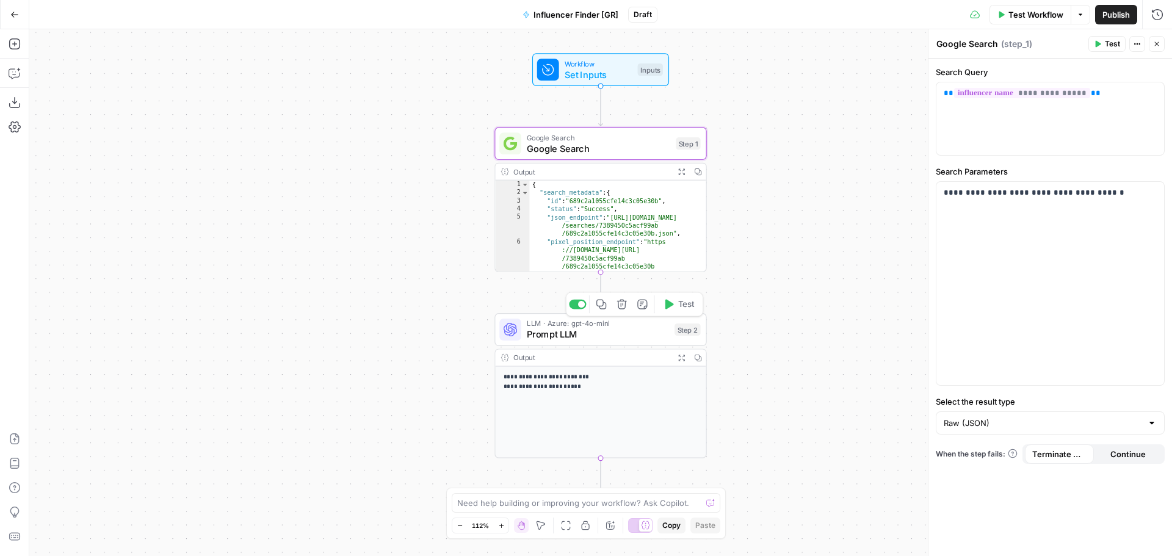
click at [627, 328] on span "Prompt LLM" at bounding box center [598, 334] width 142 height 13
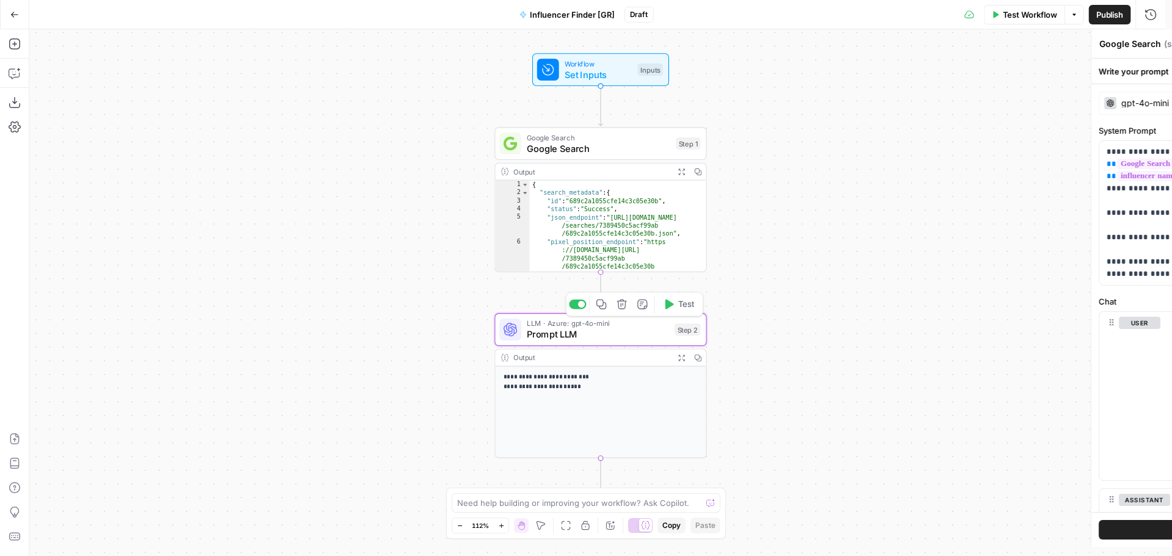
type textarea "Prompt LLM"
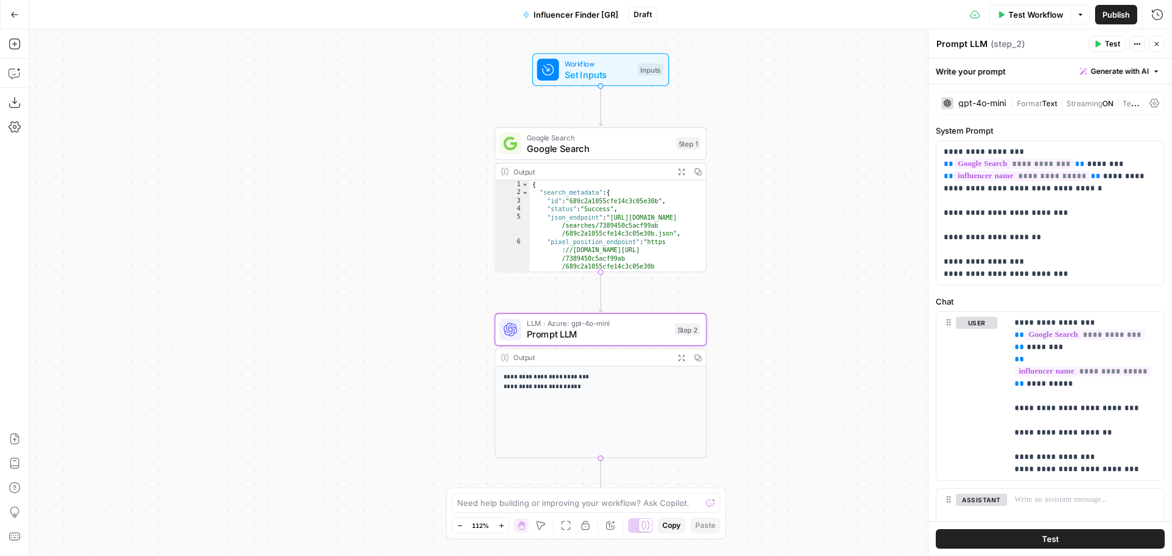
click at [1162, 43] on button "Close" at bounding box center [1157, 44] width 16 height 16
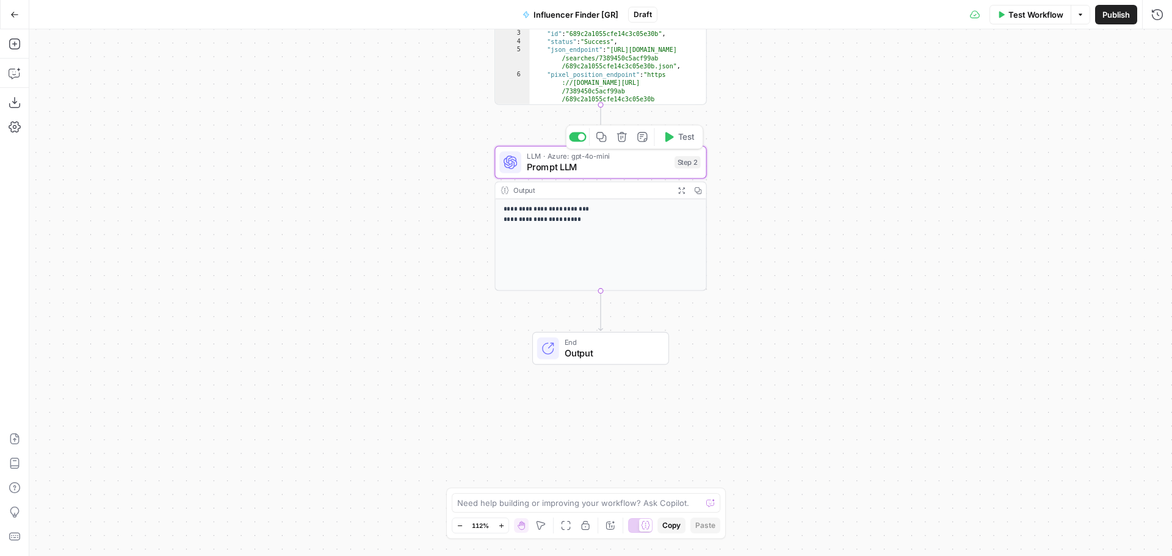
click at [602, 177] on div "LLM · Azure: gpt-4o-mini Prompt LLM Step 2 Copy step Delete step Add Note Test" at bounding box center [600, 162] width 212 height 33
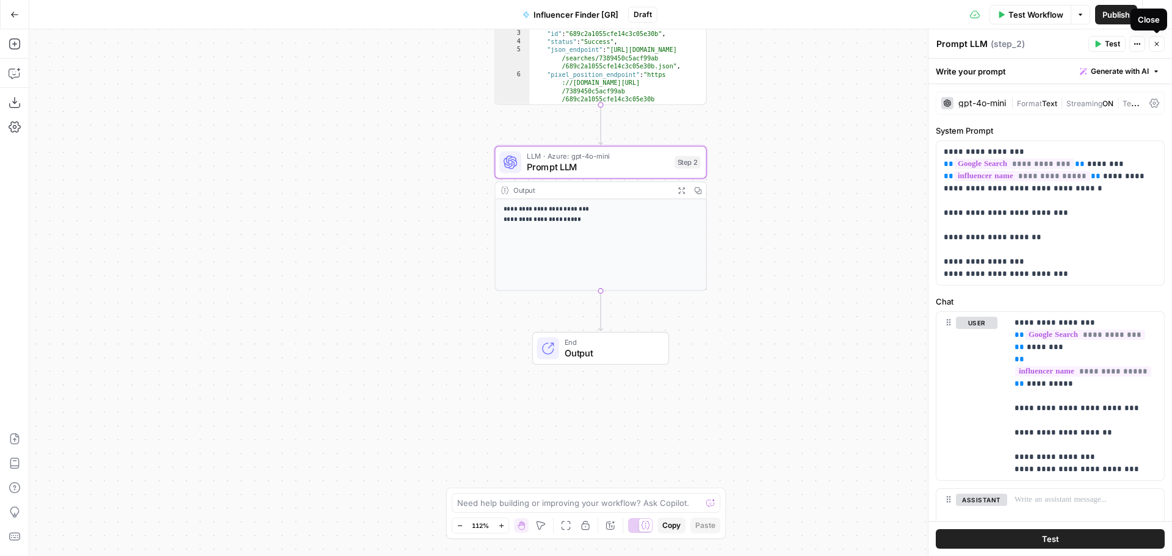
click at [1158, 45] on icon "button" at bounding box center [1156, 43] width 7 height 7
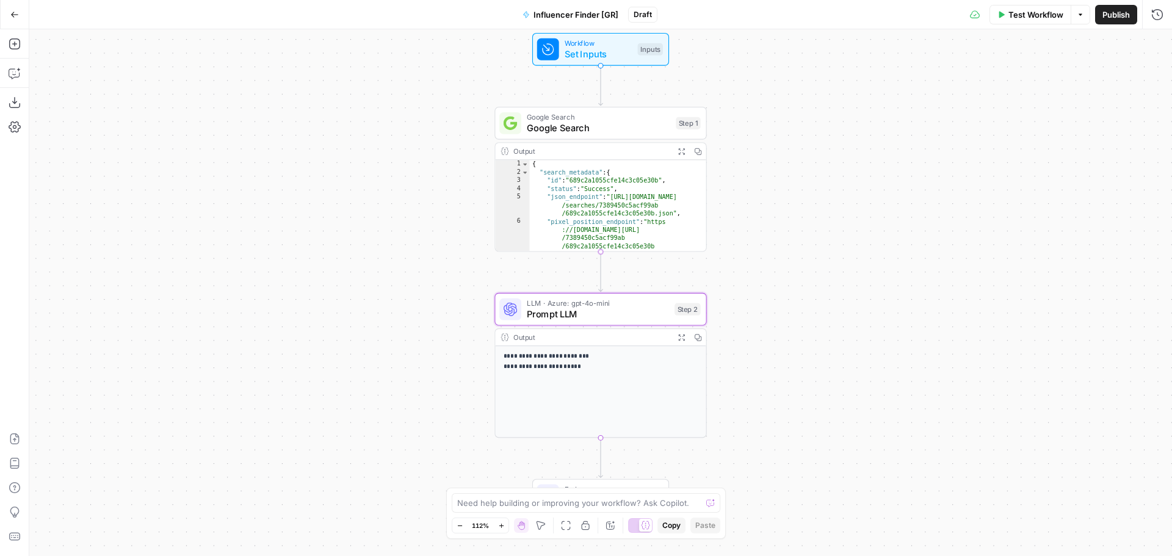
click at [564, 124] on span "Google Search" at bounding box center [598, 127] width 143 height 13
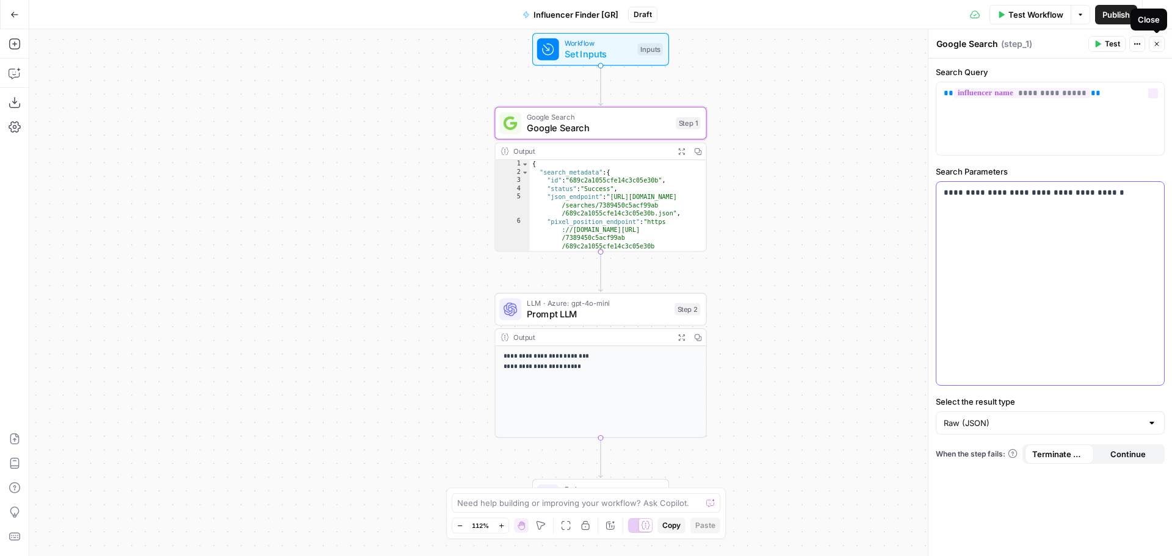
click at [1093, 193] on p "**********" at bounding box center [1050, 193] width 213 height 12
click at [1154, 42] on icon "button" at bounding box center [1156, 43] width 7 height 7
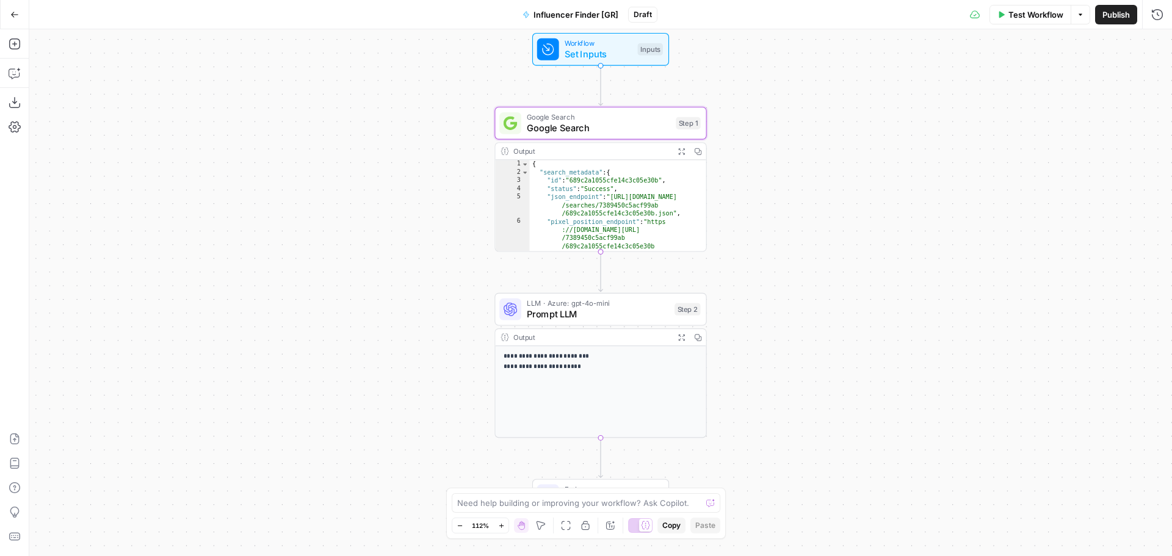
click at [1047, 16] on span "Test Workflow" at bounding box center [1035, 15] width 55 height 12
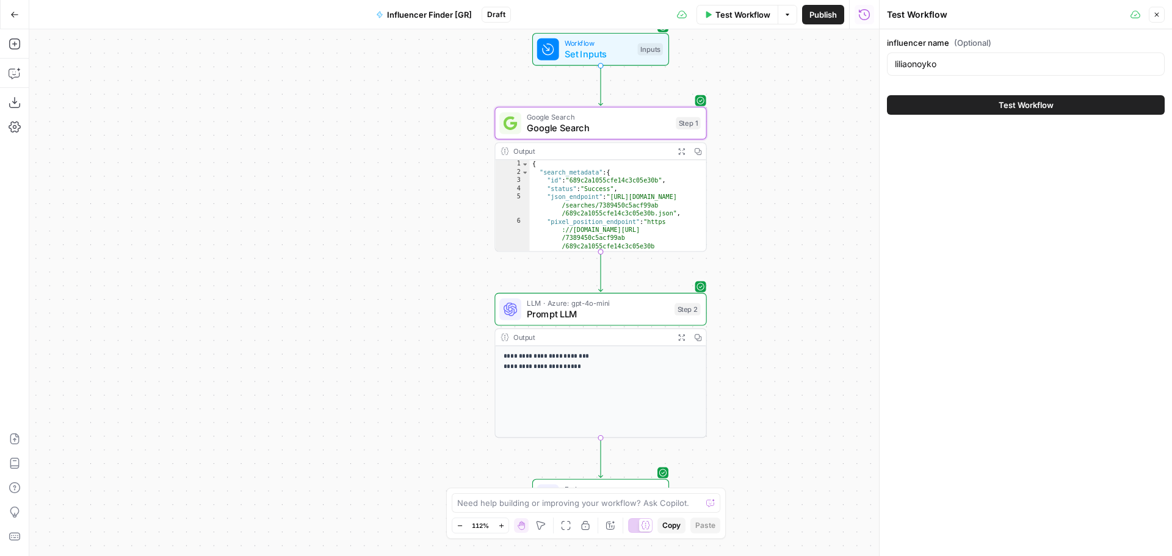
click at [1163, 20] on button "Close" at bounding box center [1157, 15] width 16 height 16
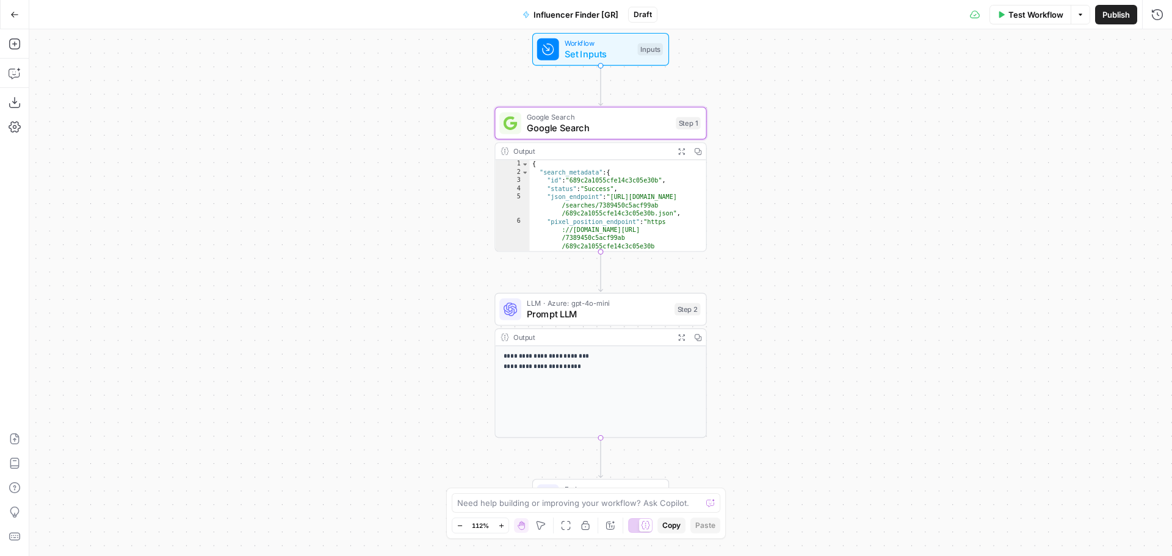
click at [1110, 21] on button "Publish" at bounding box center [1116, 15] width 42 height 20
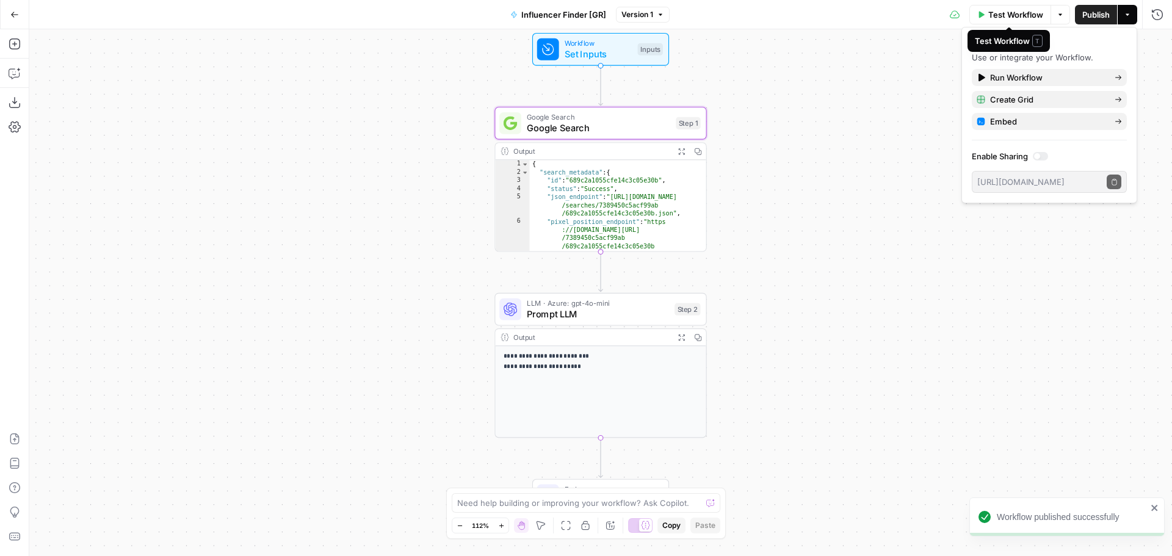
click at [1021, 16] on span "Test Workflow" at bounding box center [1015, 15] width 55 height 12
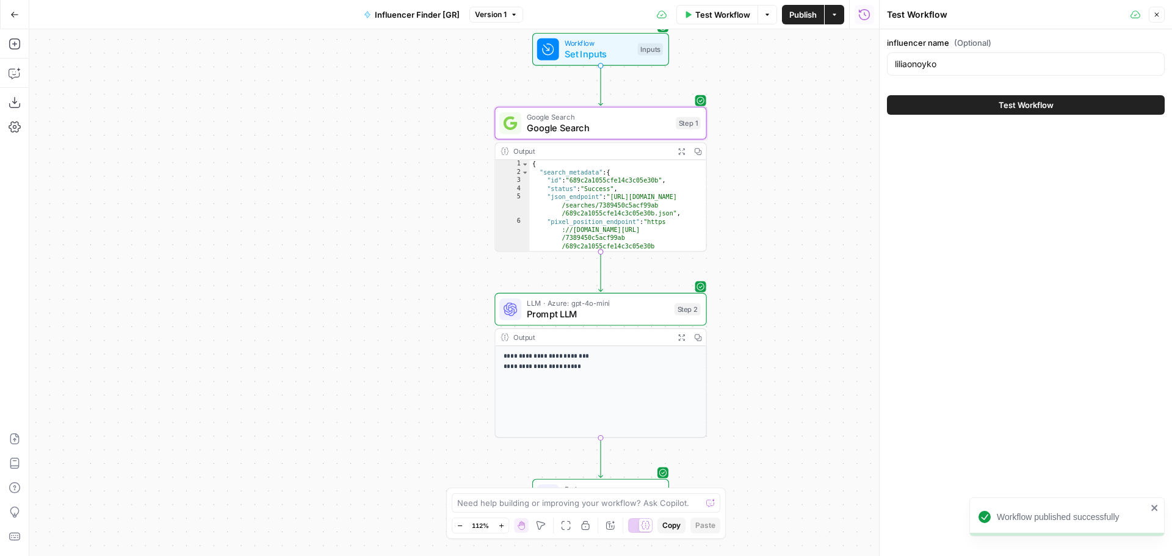
click at [995, 101] on button "Test Workflow" at bounding box center [1026, 105] width 278 height 20
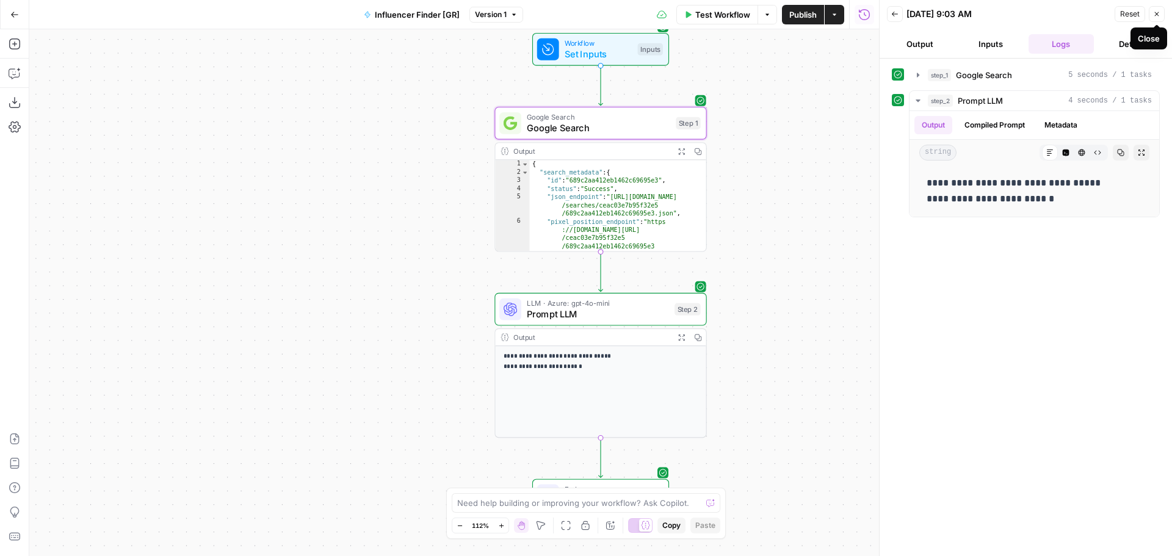
click at [1157, 13] on icon "button" at bounding box center [1157, 14] width 4 height 4
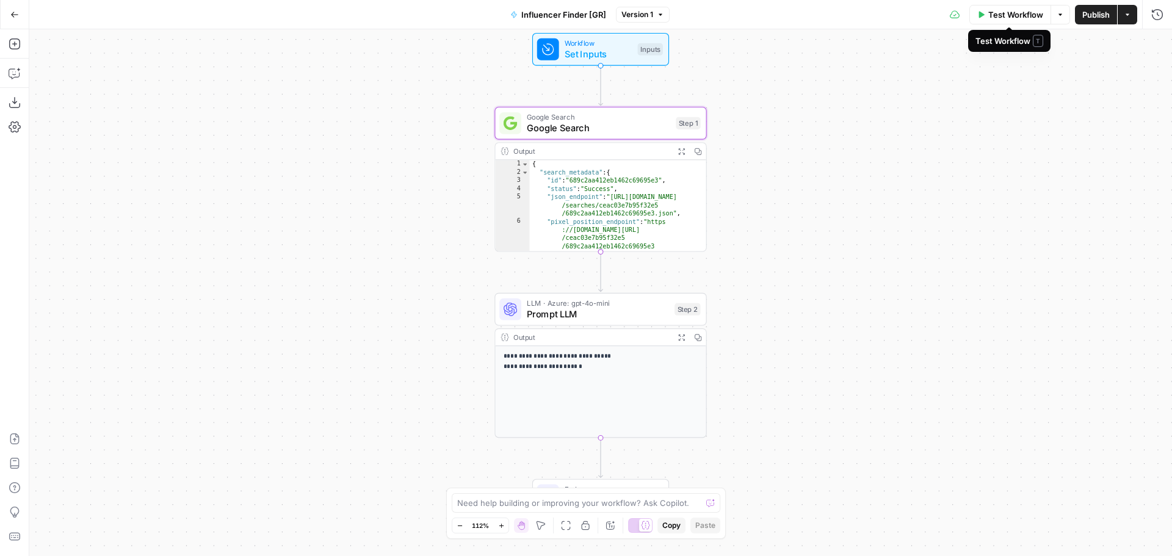
click at [1019, 15] on span "Test Workflow" at bounding box center [1015, 15] width 55 height 12
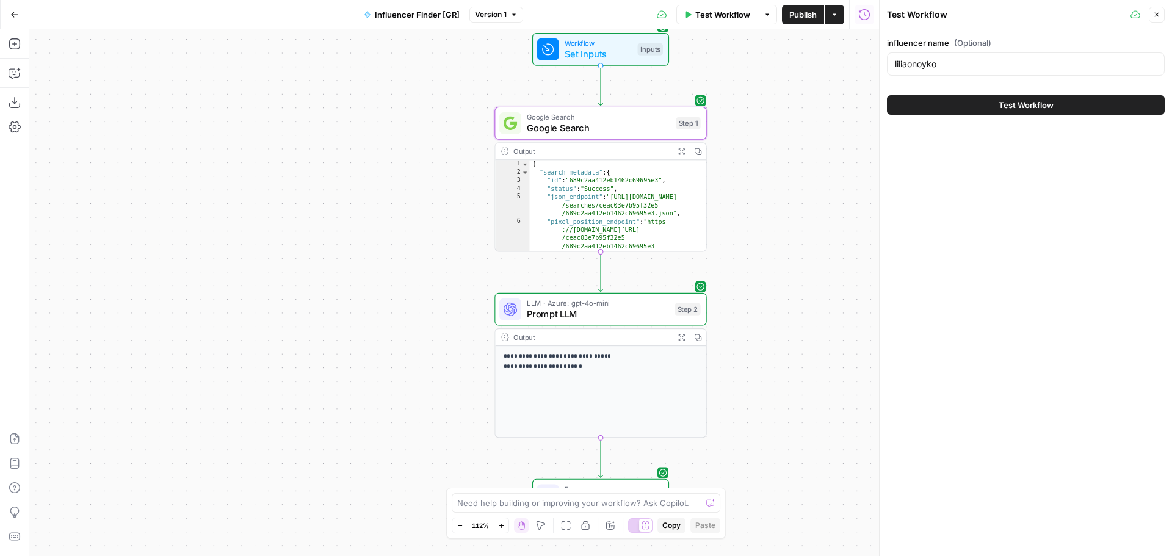
click at [1158, 16] on icon "button" at bounding box center [1156, 14] width 7 height 7
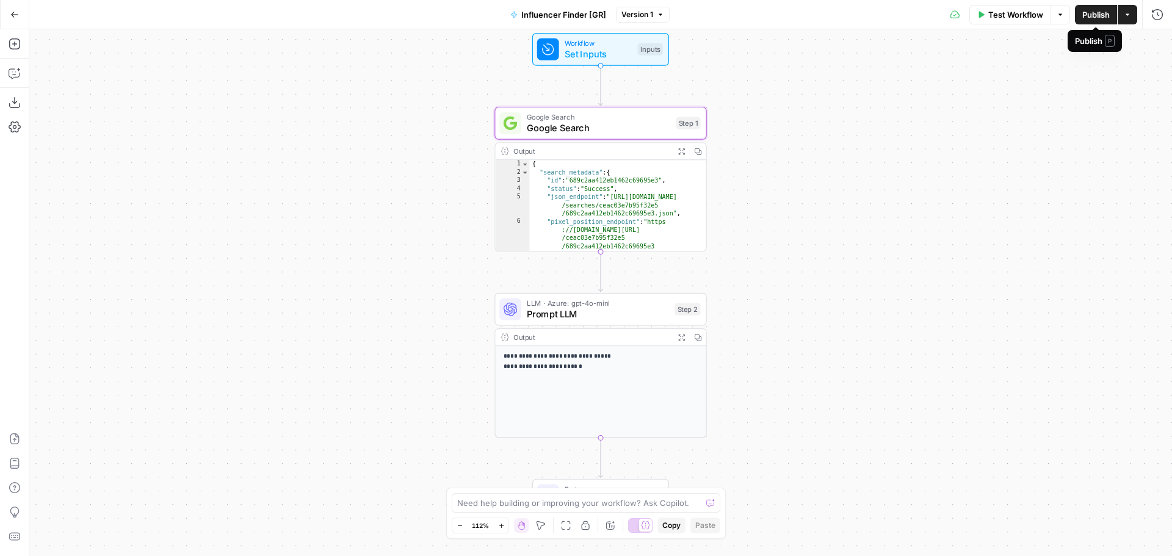
click at [1103, 18] on span "Publish" at bounding box center [1095, 15] width 27 height 12
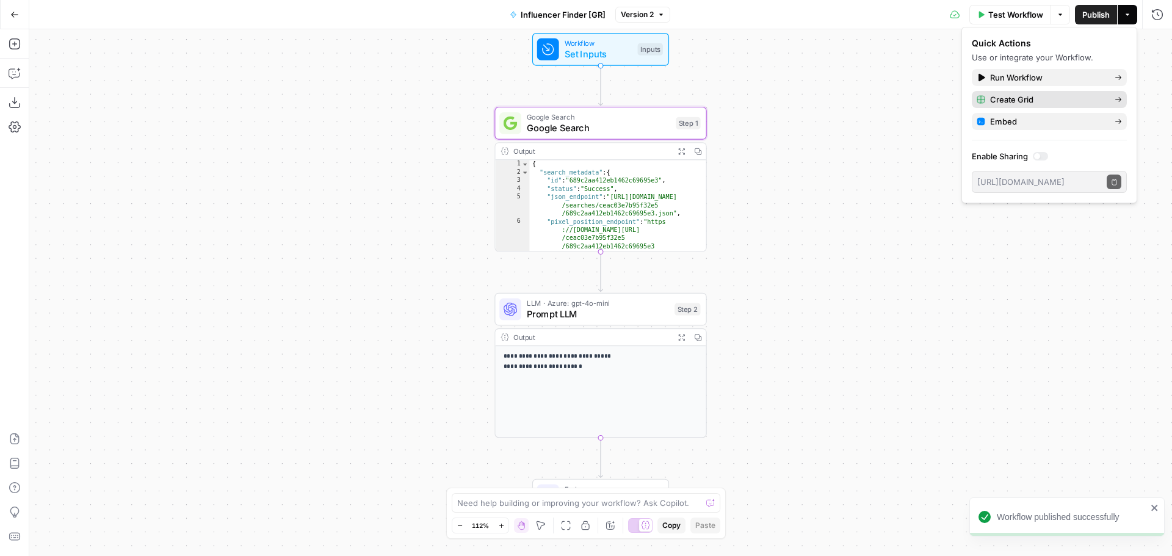
click at [1010, 98] on span "Create Grid" at bounding box center [1047, 99] width 115 height 12
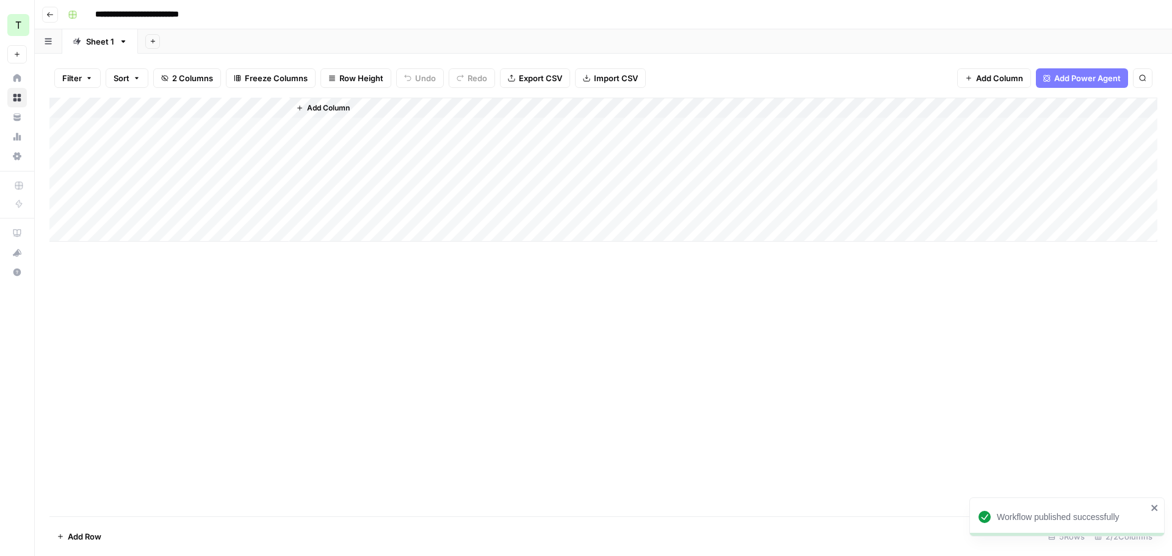
drag, startPoint x: 114, startPoint y: 128, endPoint x: 146, endPoint y: 134, distance: 33.4
click at [114, 128] on div "Add Column" at bounding box center [603, 170] width 1108 height 144
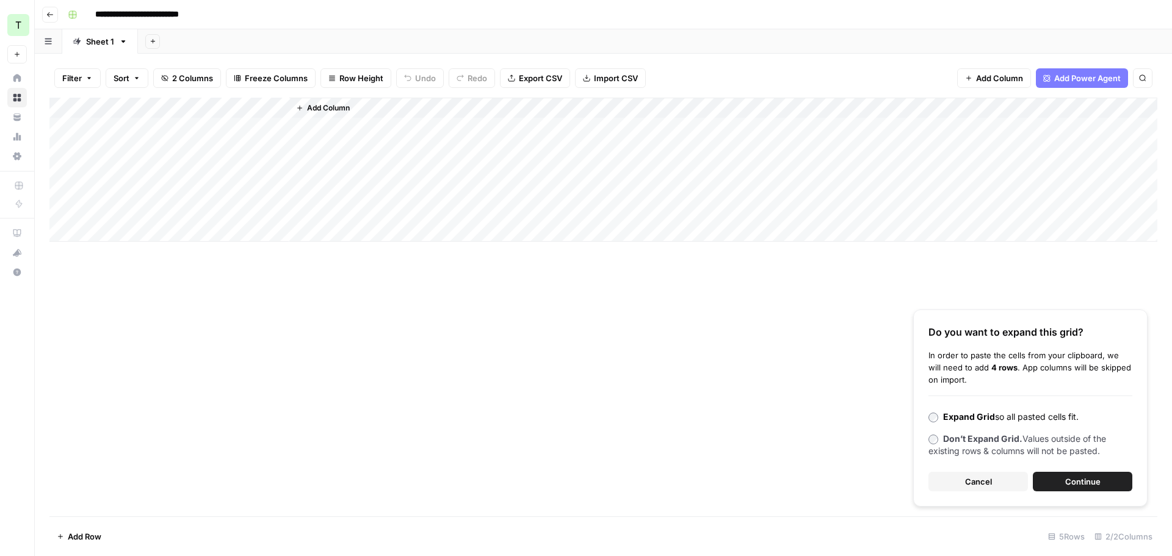
click at [1042, 466] on div "Do you want to expand this grid? In order to paste the cells from your clipboar…" at bounding box center [1030, 407] width 234 height 197
click at [1045, 475] on button "Continue" at bounding box center [1082, 482] width 99 height 20
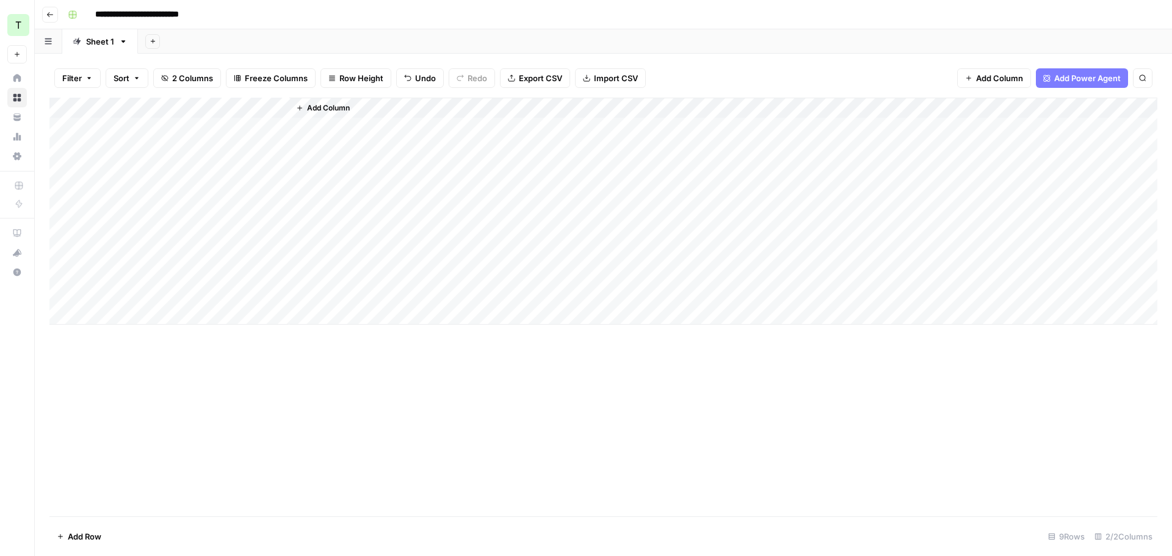
click at [275, 107] on div "Add Column" at bounding box center [603, 211] width 1108 height 227
click at [302, 139] on span "All Rows" at bounding box center [321, 136] width 77 height 12
click at [401, 107] on div "Add Column" at bounding box center [778, 211] width 759 height 227
drag, startPoint x: 434, startPoint y: 109, endPoint x: 670, endPoint y: 119, distance: 236.4
click at [670, 119] on div "Add Column" at bounding box center [603, 211] width 1108 height 227
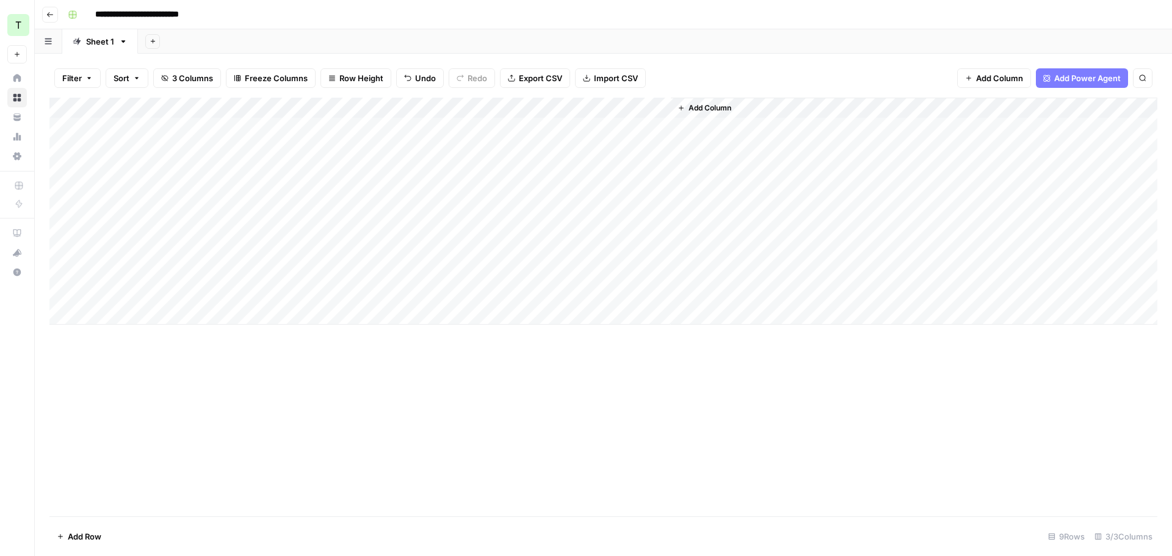
click at [671, 107] on div "Add Column" at bounding box center [914, 211] width 486 height 227
drag, startPoint x: 669, startPoint y: 107, endPoint x: 694, endPoint y: 109, distance: 25.1
click at [694, 109] on div "Add Column" at bounding box center [603, 211] width 1108 height 227
click at [499, 34] on div "Add Sheet" at bounding box center [655, 41] width 1034 height 24
click at [125, 314] on div "Add Column" at bounding box center [603, 211] width 1108 height 227
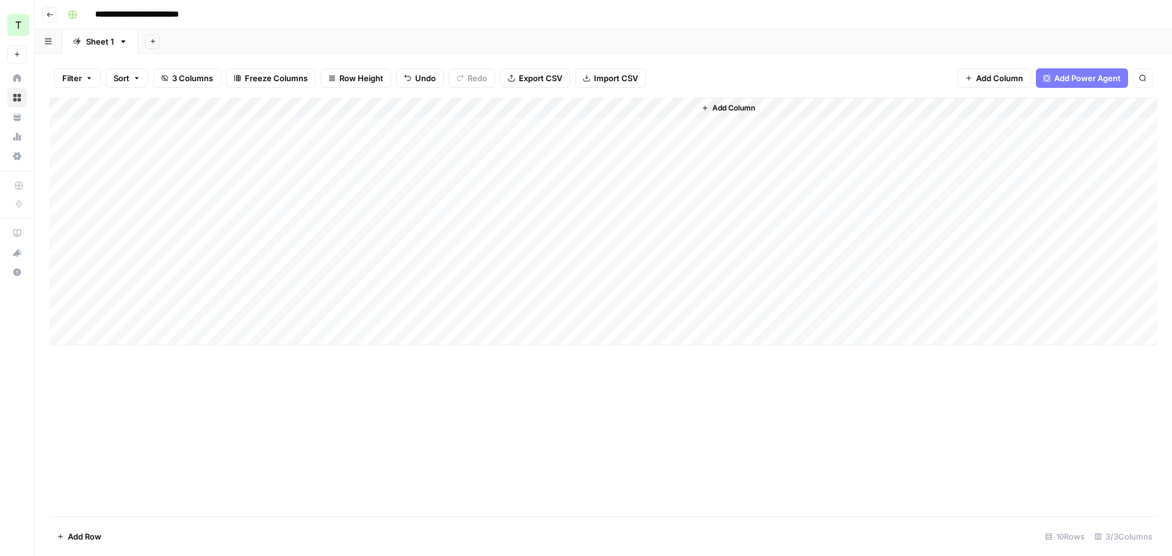
click at [103, 333] on div "Add Column" at bounding box center [603, 222] width 1108 height 248
click at [115, 309] on div "Add Column" at bounding box center [603, 232] width 1108 height 269
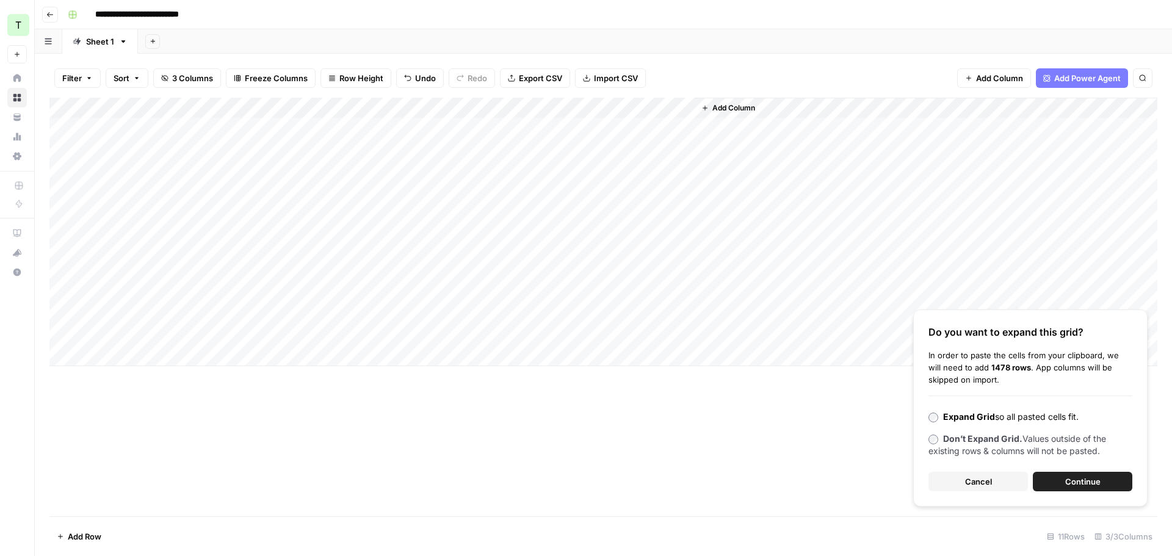
click at [1081, 477] on span "Continue" at bounding box center [1082, 481] width 35 height 12
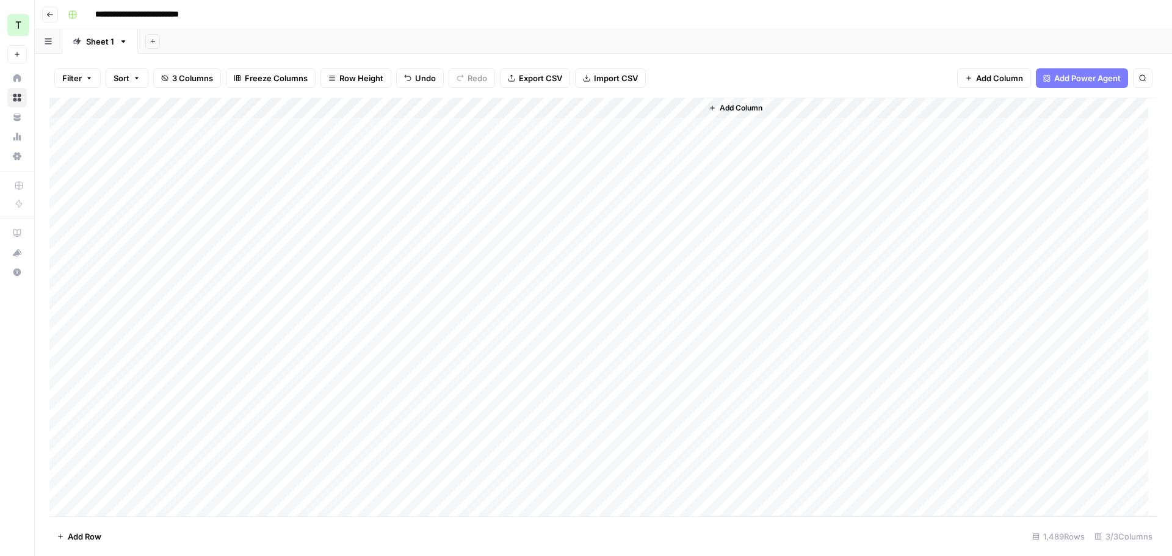
click at [272, 110] on div "Add Column" at bounding box center [603, 307] width 1108 height 419
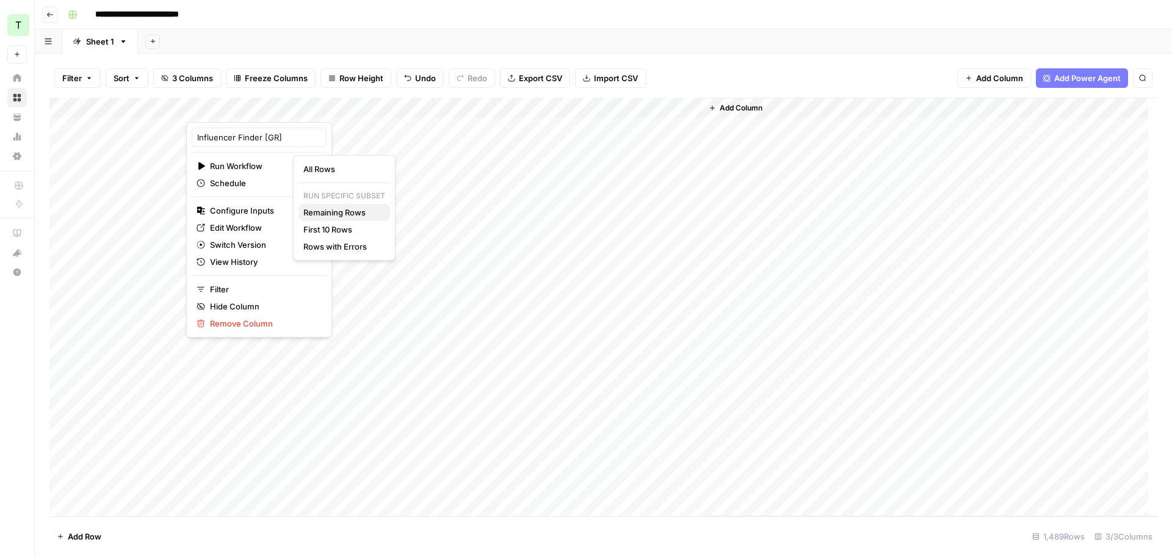
click at [328, 211] on span "Remaining Rows" at bounding box center [341, 212] width 77 height 12
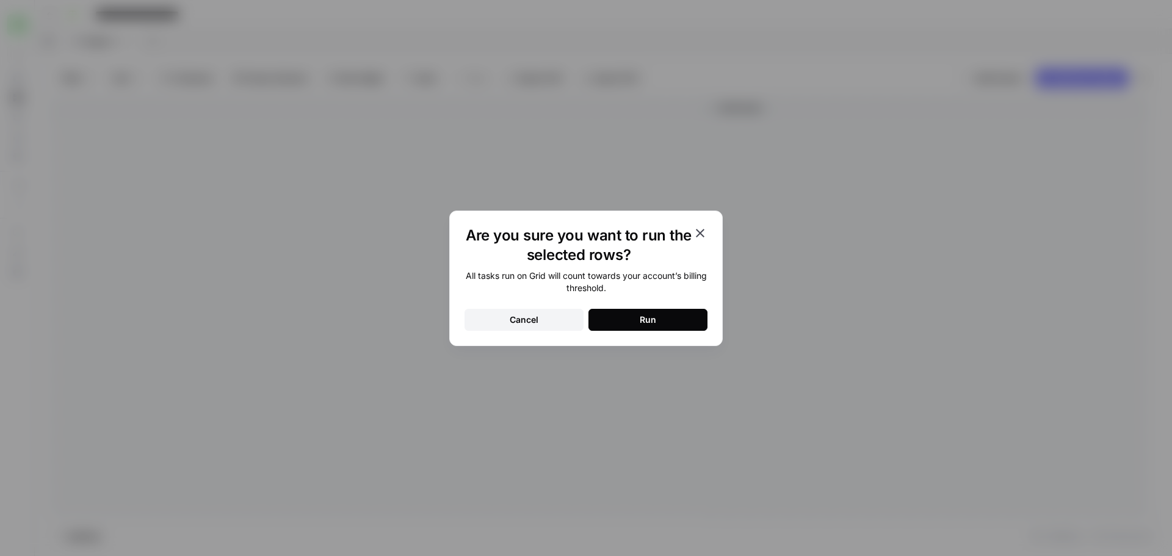
click at [620, 316] on button "Run" at bounding box center [647, 320] width 119 height 22
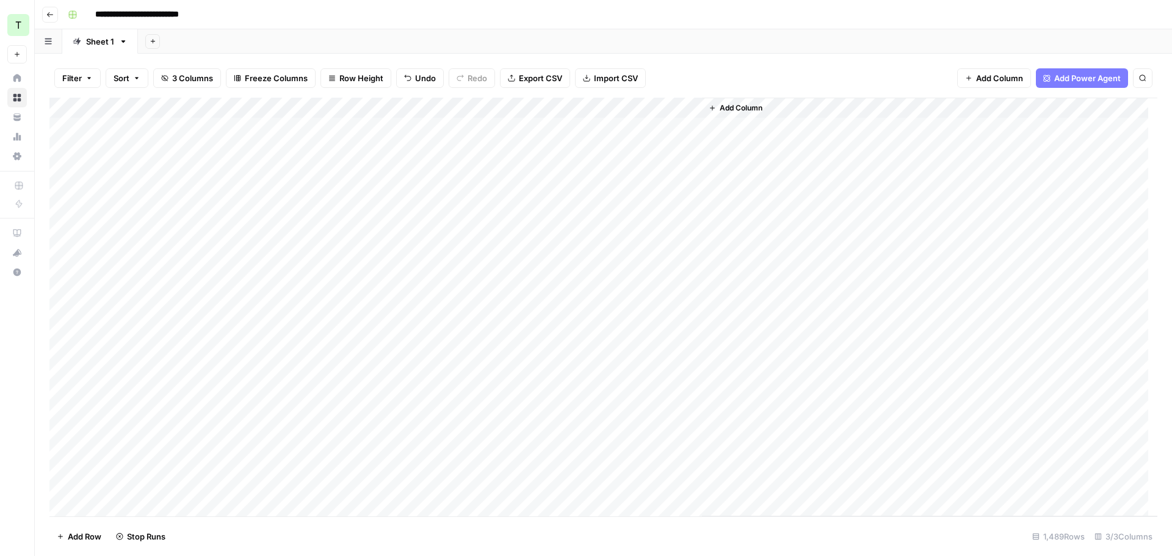
click at [538, 40] on div "Add Sheet" at bounding box center [655, 41] width 1034 height 24
